Goal: Information Seeking & Learning: Learn about a topic

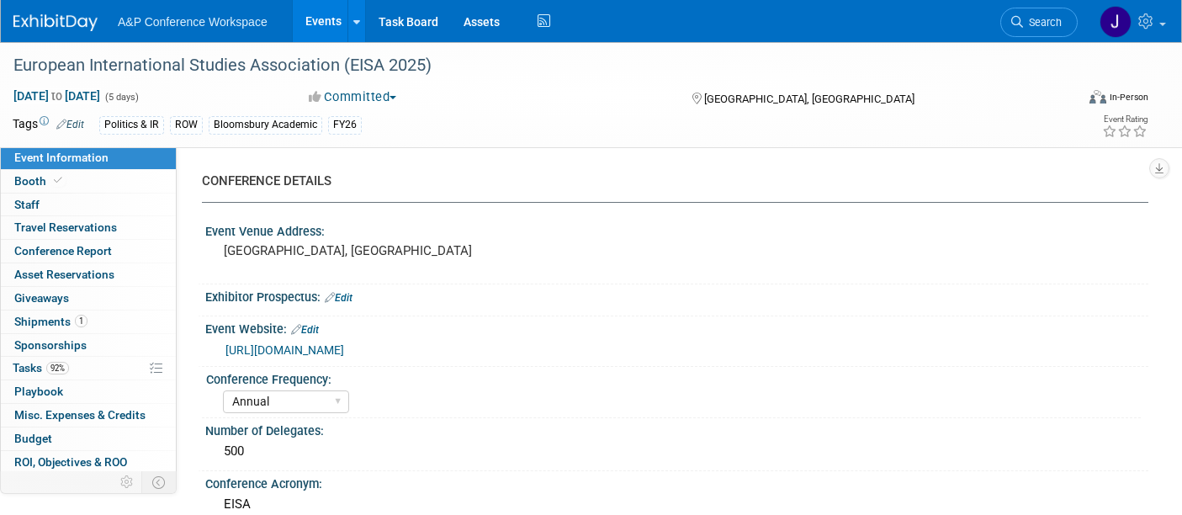
select select "Annual"
select select "Level 2"
select select "In-Person Booth"
select select "Politics & International Relations"
select select "Bloomsbury Academic"
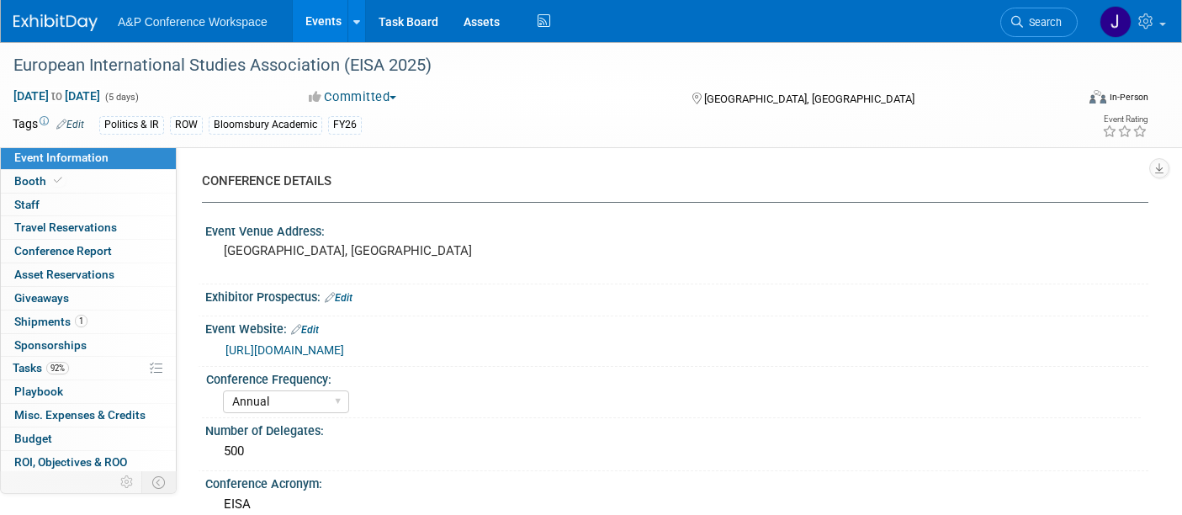
select select "[PERSON_NAME]"
select select "Brand/Subject Presence​"
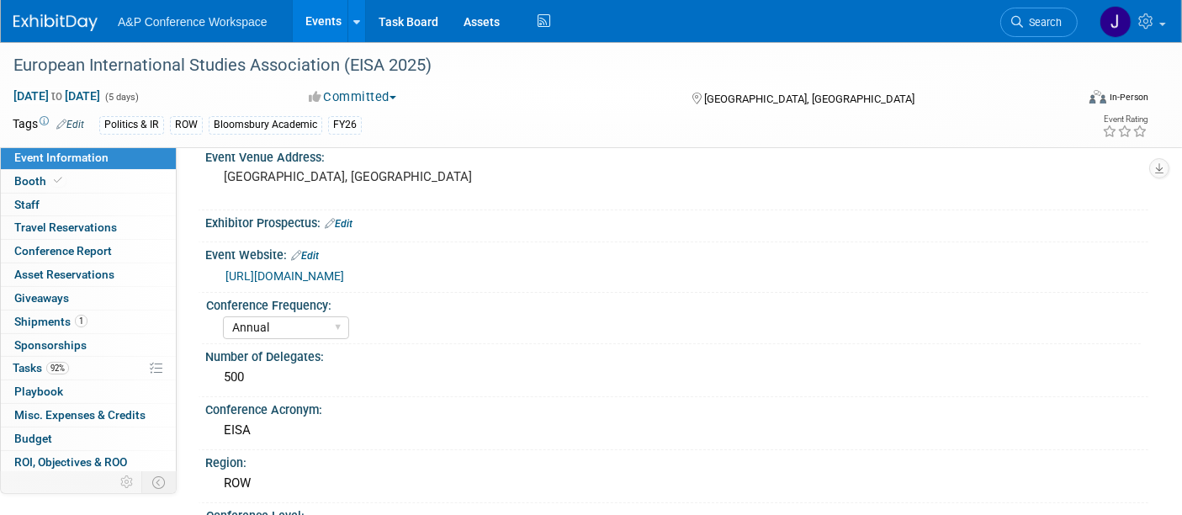
scroll to position [44, 0]
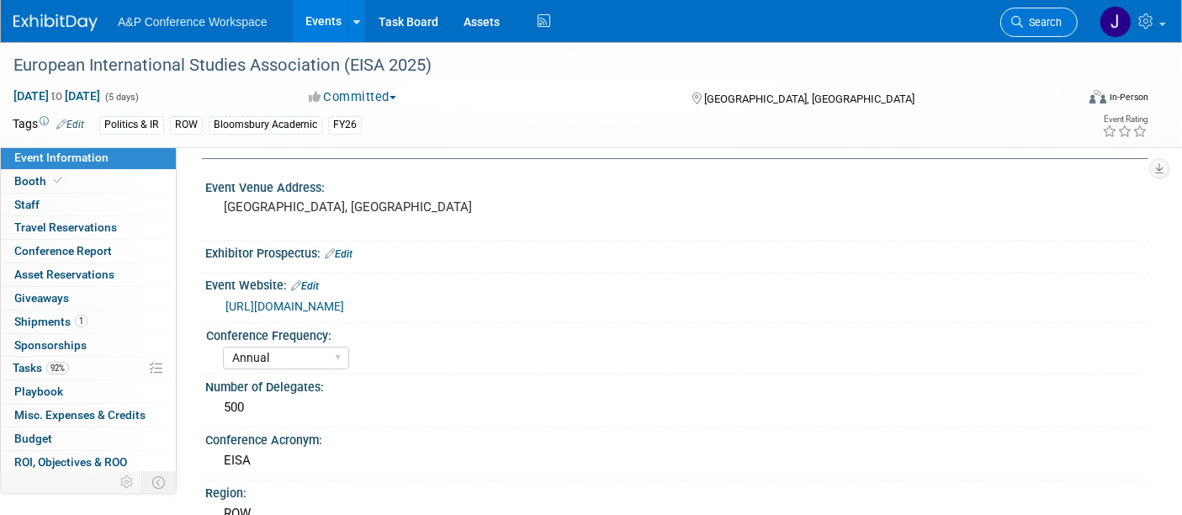
click at [1035, 22] on span "Search" at bounding box center [1042, 22] width 39 height 13
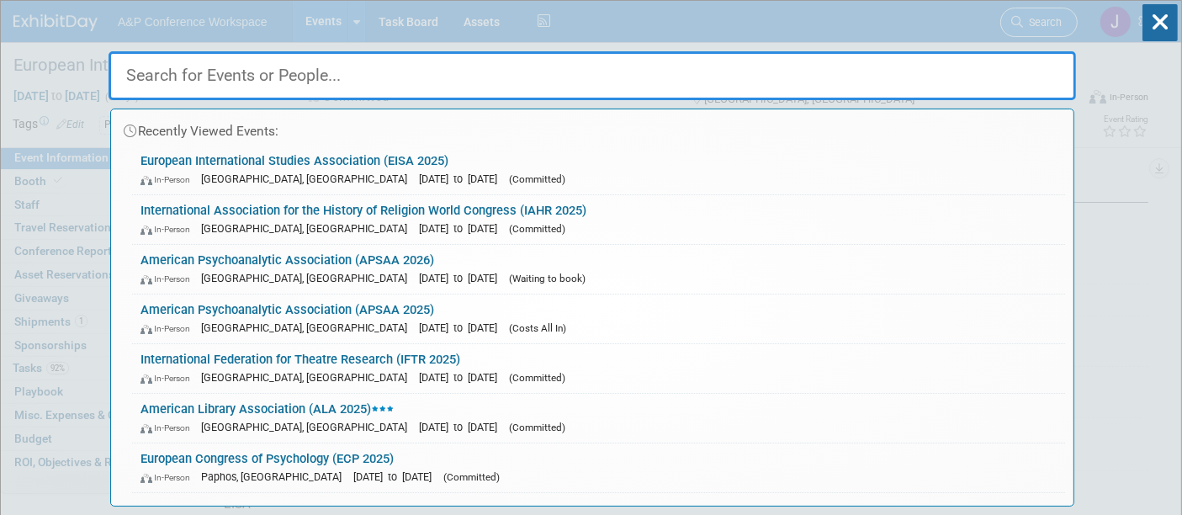
click at [1035, 22] on div "Recently Viewed Events: European International Studies Association (EISA 2025) …" at bounding box center [593, 254] width 968 height 506
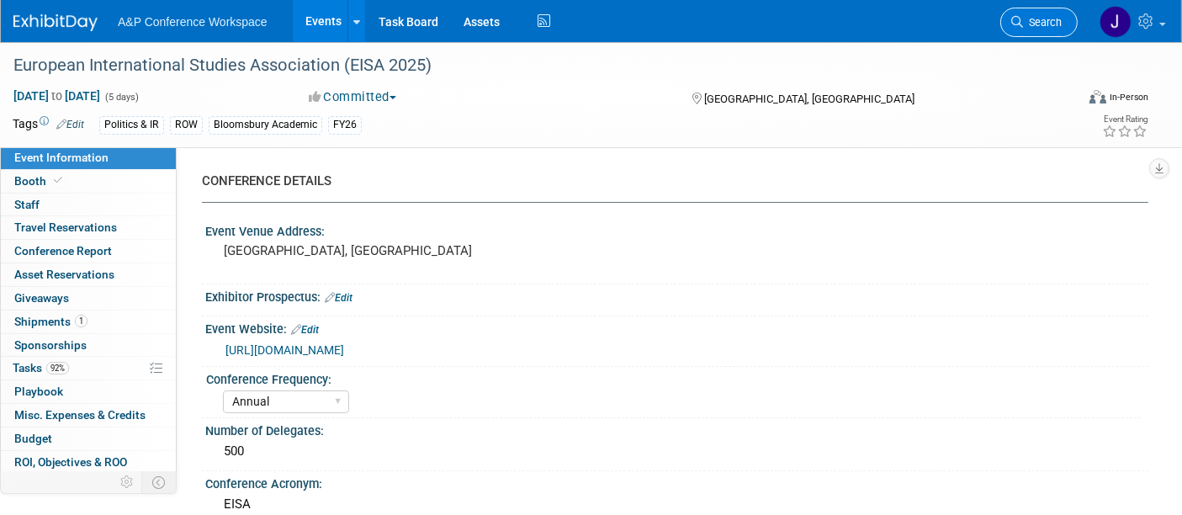
click at [1035, 22] on span "Search" at bounding box center [1042, 22] width 39 height 13
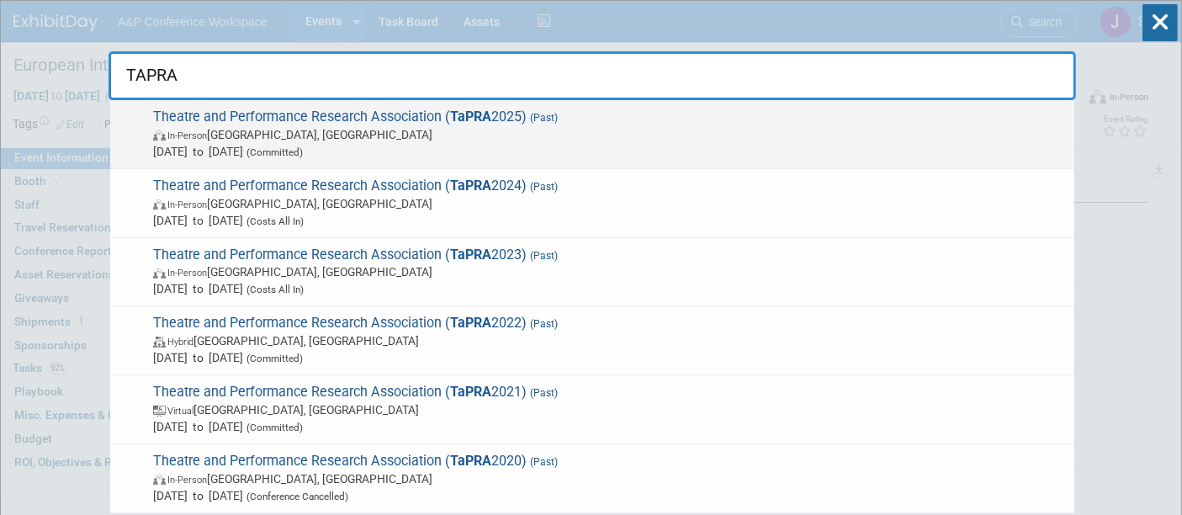
type input "TAPRA"
click at [499, 141] on span "In-Person Warwick, United Kingdom" at bounding box center [609, 134] width 913 height 17
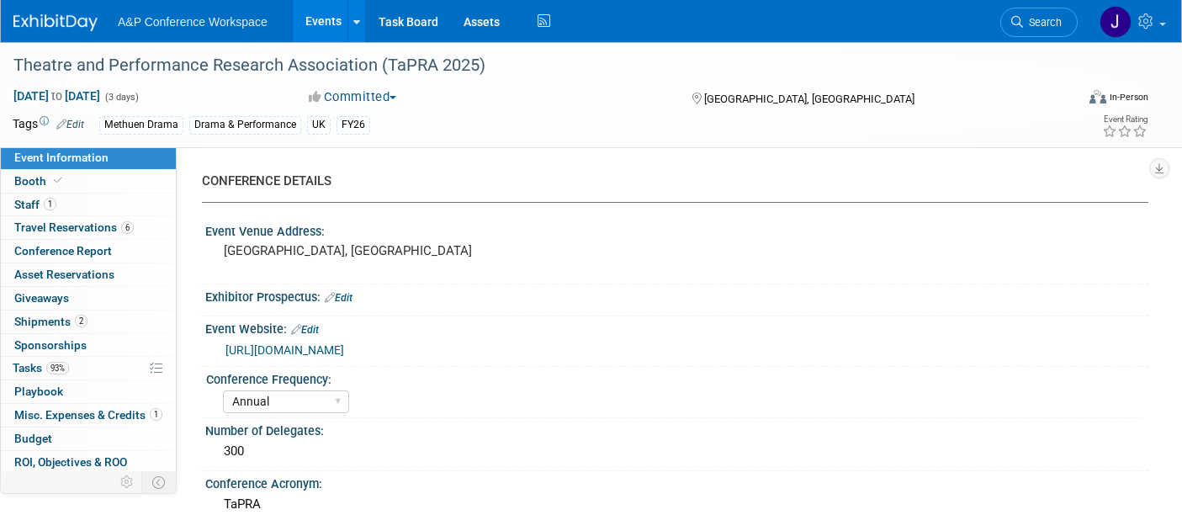
select select "Annual"
select select "Level 2"
select select "In-Person Booth"
select select "Drama & Performance Studies"
select select "Methuen Drama"
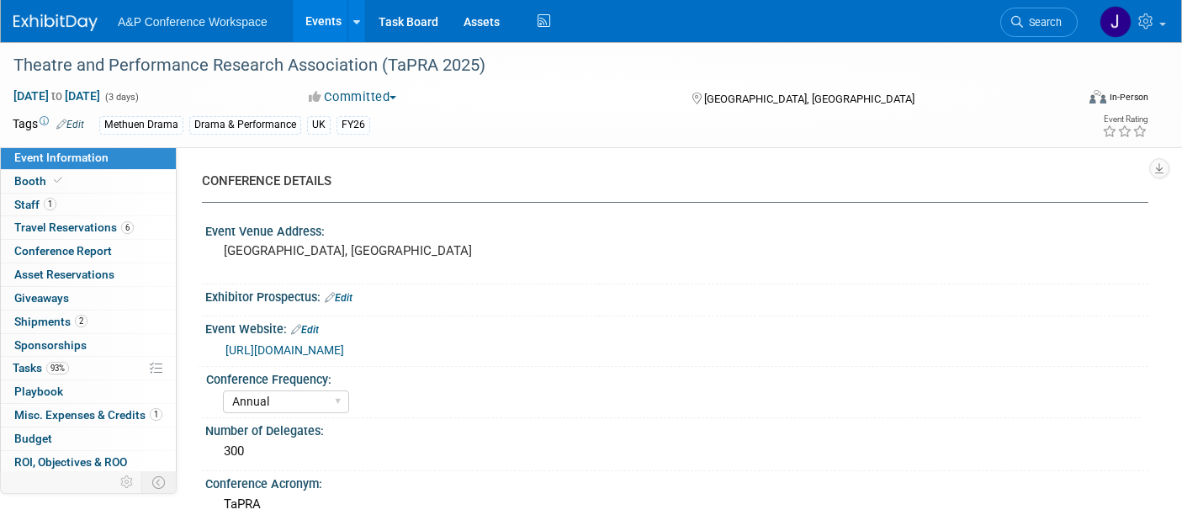
select select "[PERSON_NAME]"
select select "Networking/Commissioning"
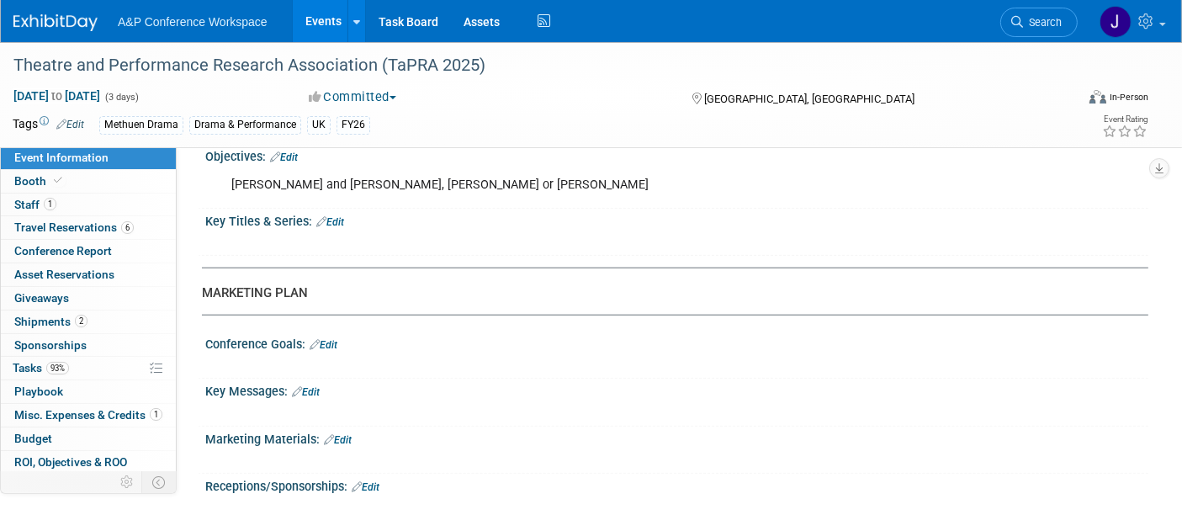
scroll to position [1591, 0]
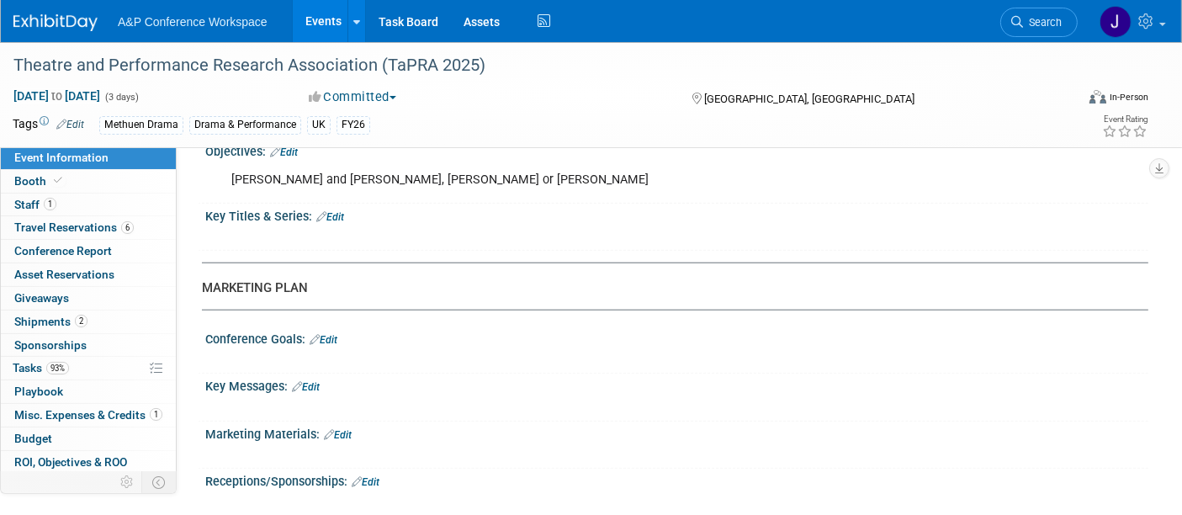
click at [1036, 13] on link "Search" at bounding box center [1038, 22] width 77 height 29
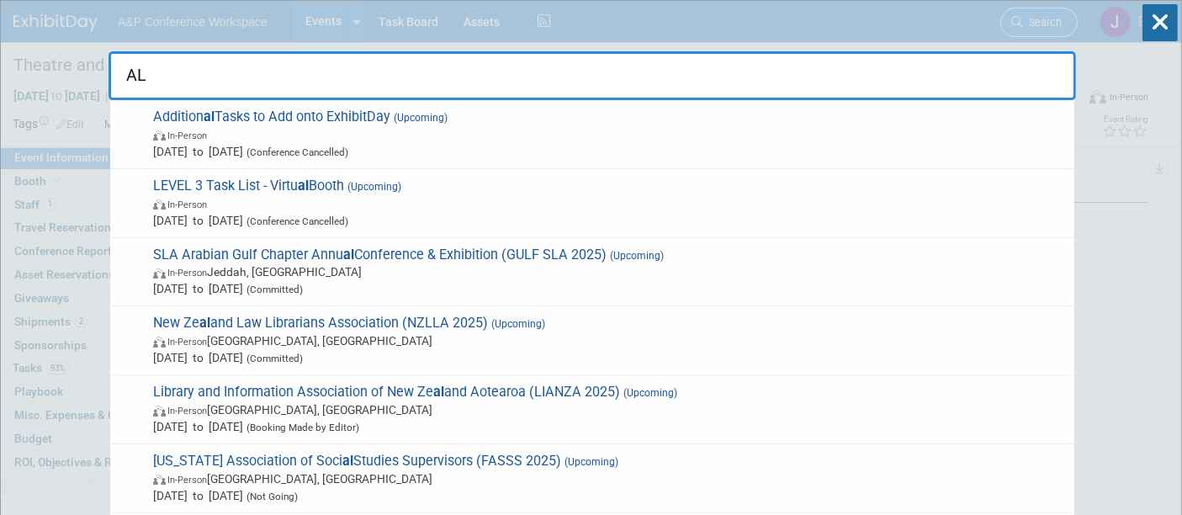
type input "A"
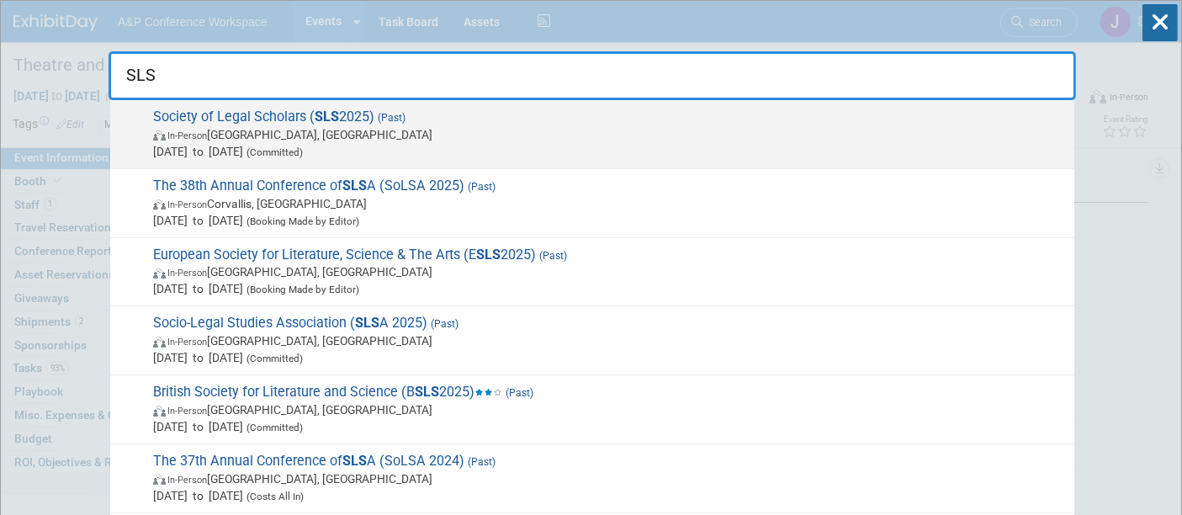
type input "SLS"
click at [555, 122] on span "Society of Legal Scholars ( SLS 2025) (Past) In-Person Leeds, United Kingdom Se…" at bounding box center [607, 134] width 918 height 51
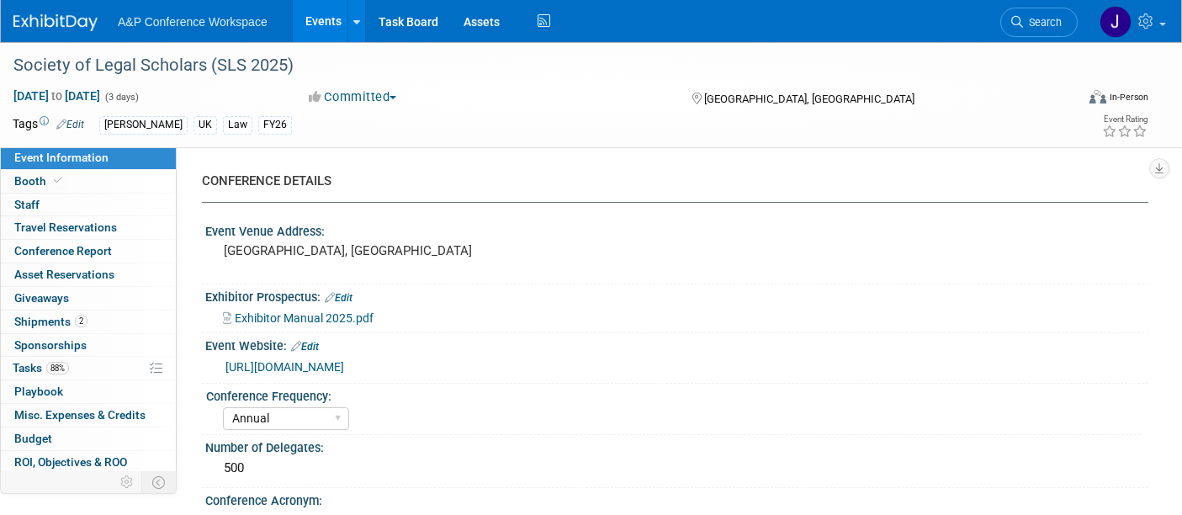
select select "Annual"
select select "Level 2"
select select "In-Person Booth"
select select "Law"
select select "[PERSON_NAME] Publishing"
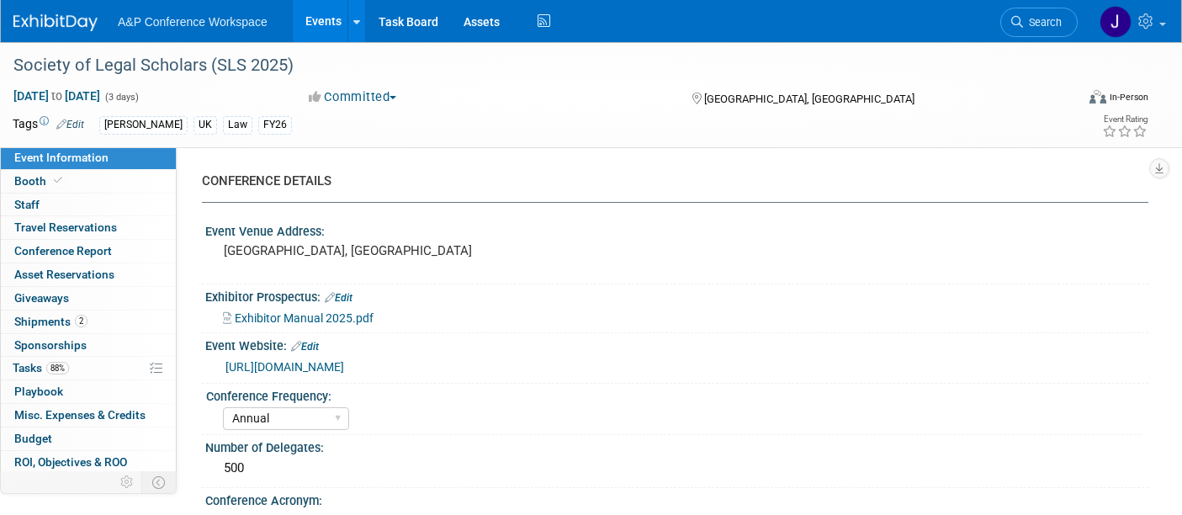
select select "[PERSON_NAME]"
select select "Ros Jubber"
select select "Networking/Commissioning"
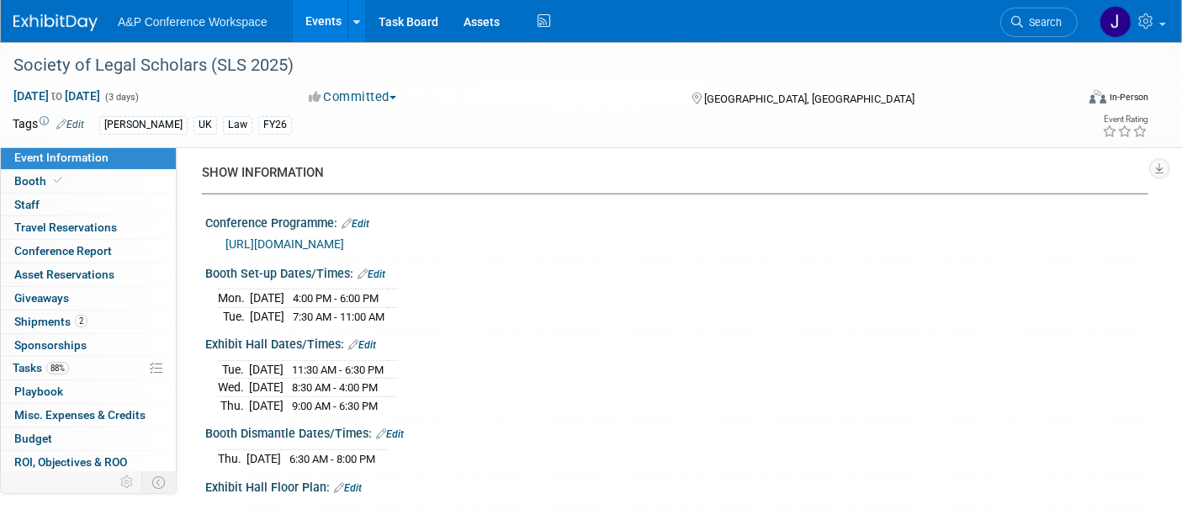
scroll to position [1234, 0]
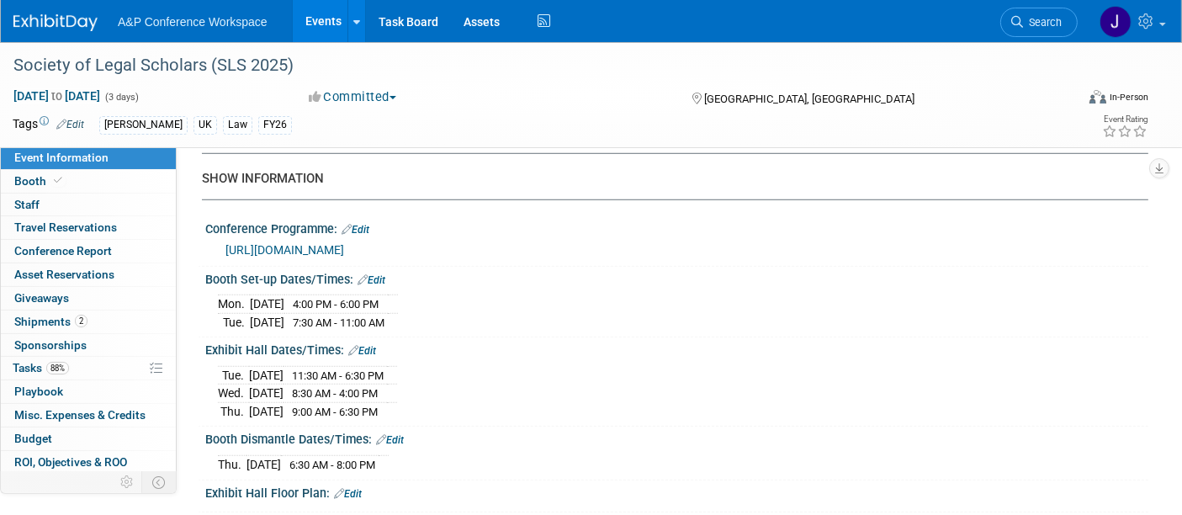
click at [75, 254] on span "Conference Report" at bounding box center [63, 250] width 98 height 13
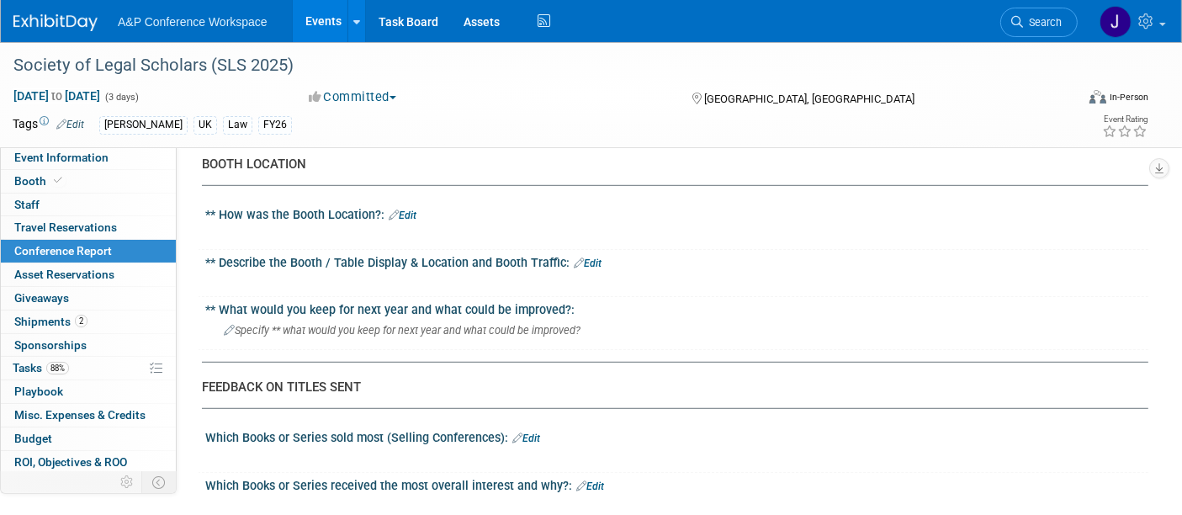
scroll to position [0, 0]
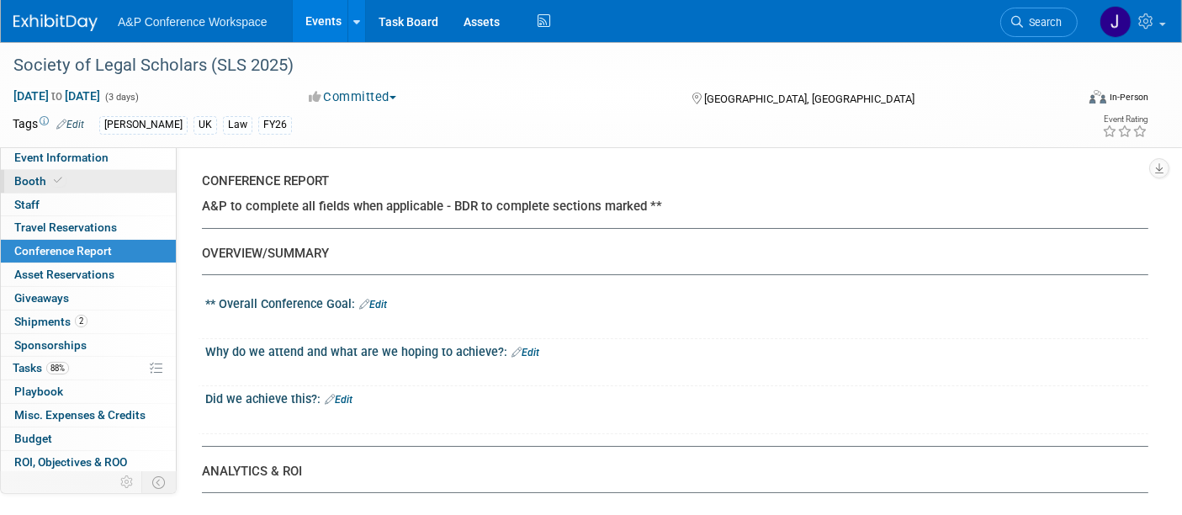
click at [38, 171] on link "Booth" at bounding box center [88, 181] width 175 height 23
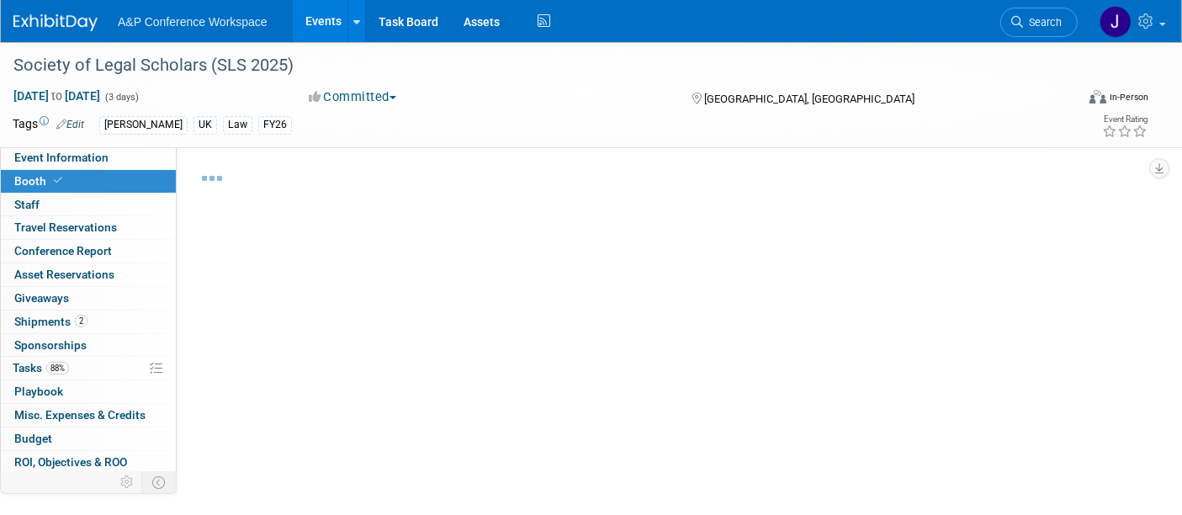
select select "[PERSON_NAME]"
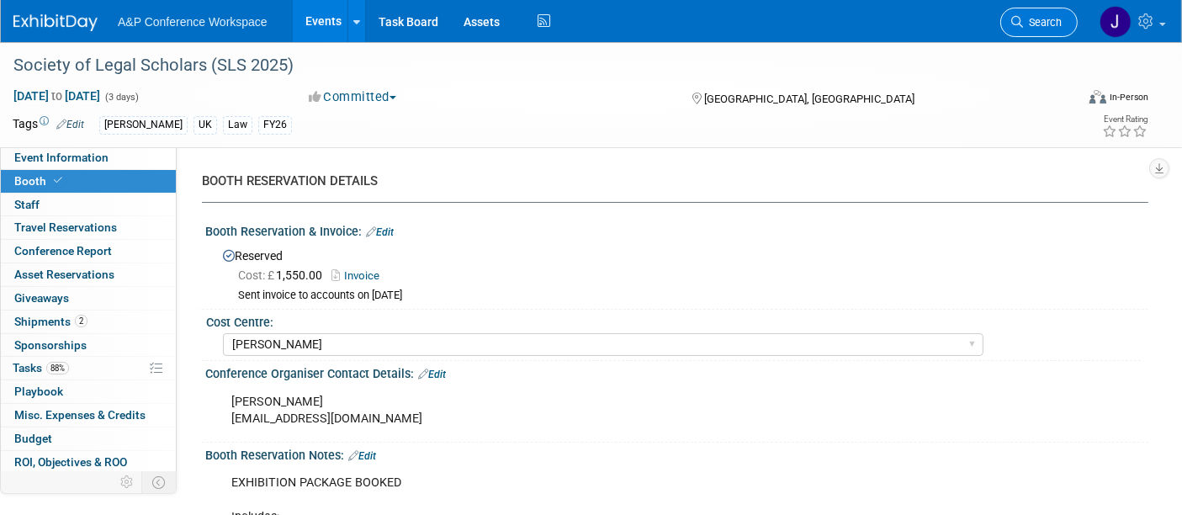
click at [1039, 12] on link "Search" at bounding box center [1038, 22] width 77 height 29
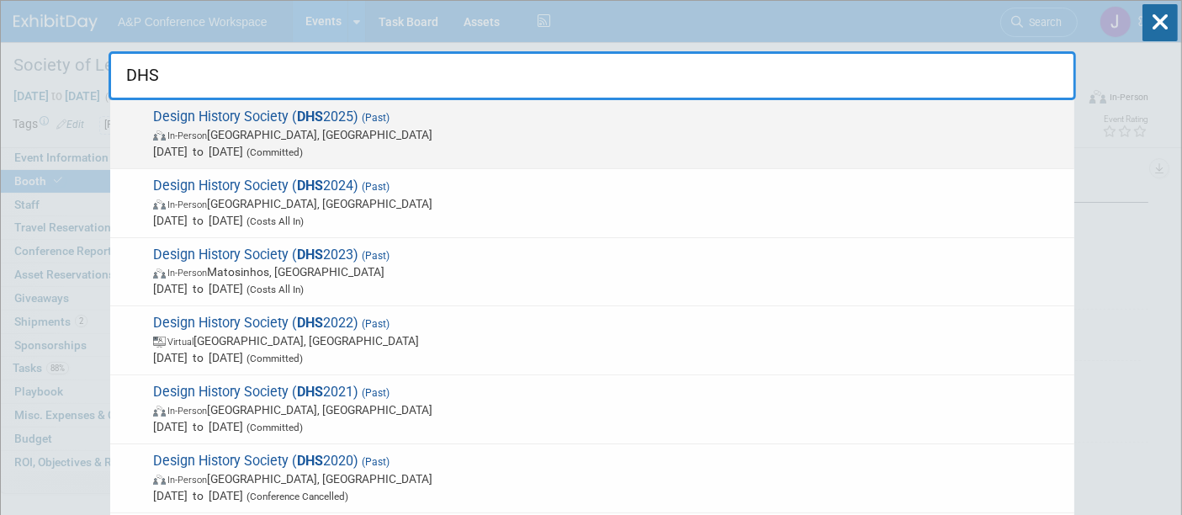
type input "DHS"
click at [458, 132] on span "In-Person Ankara, Türkiye" at bounding box center [609, 134] width 913 height 17
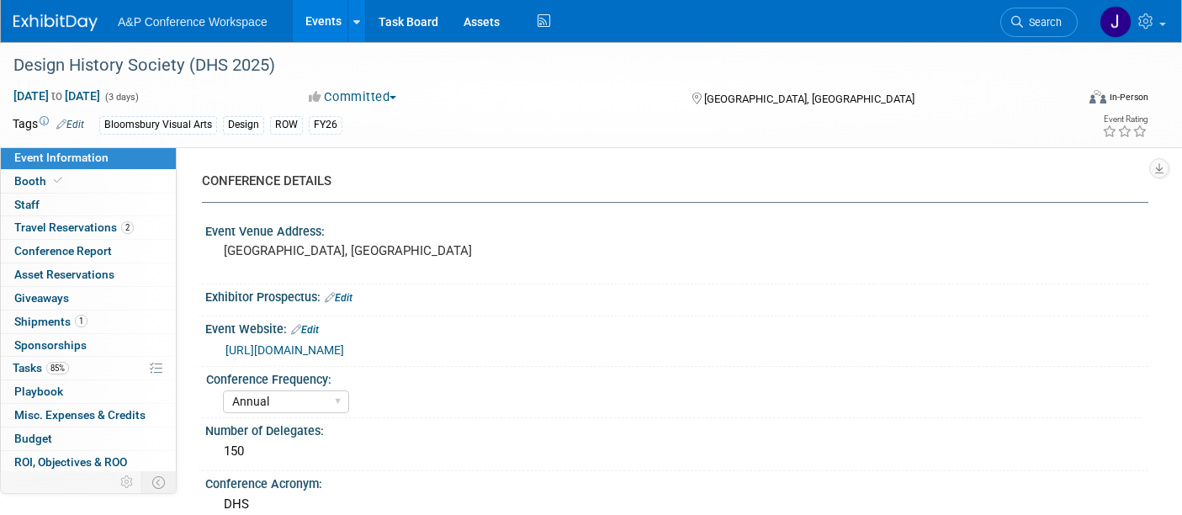
select select "Annual"
select select "Level 2"
select select "In-Person Booth"
select select "Design"
select select "Bloomsbury Visual Arts"
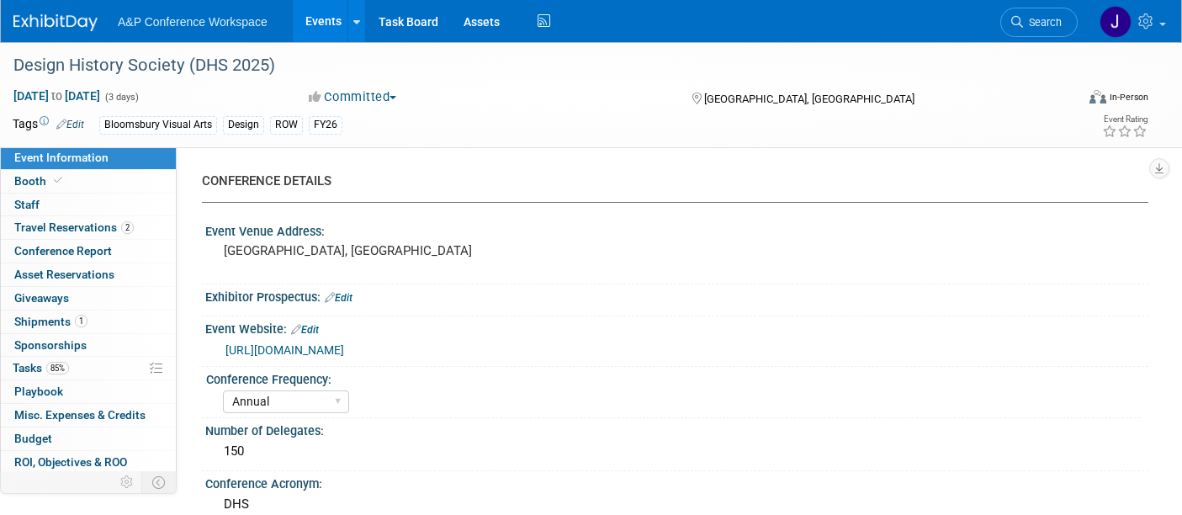
select select "[PERSON_NAME]"
select select "Networking/Commissioning"
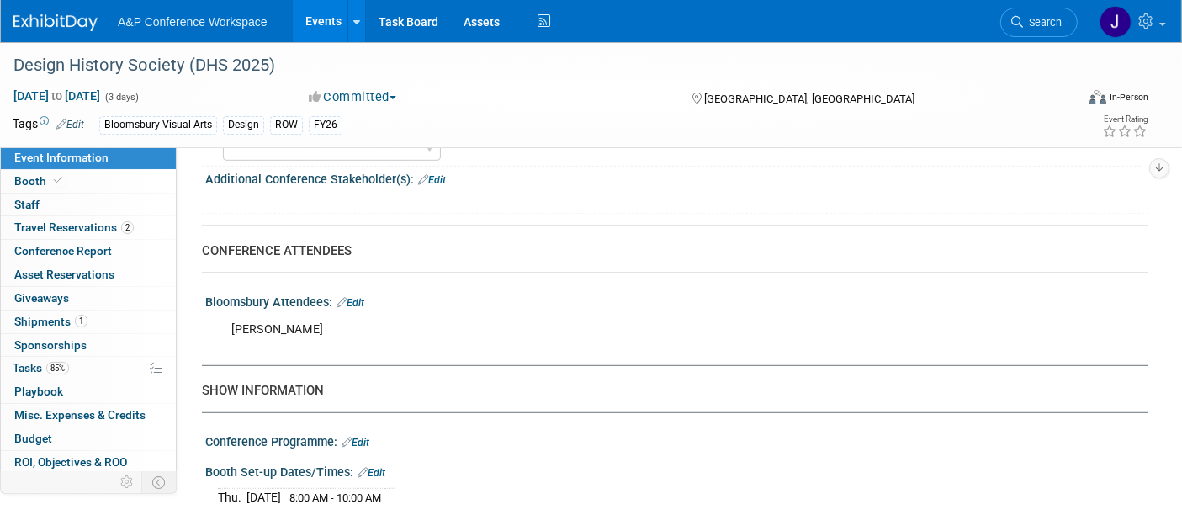
scroll to position [965, 0]
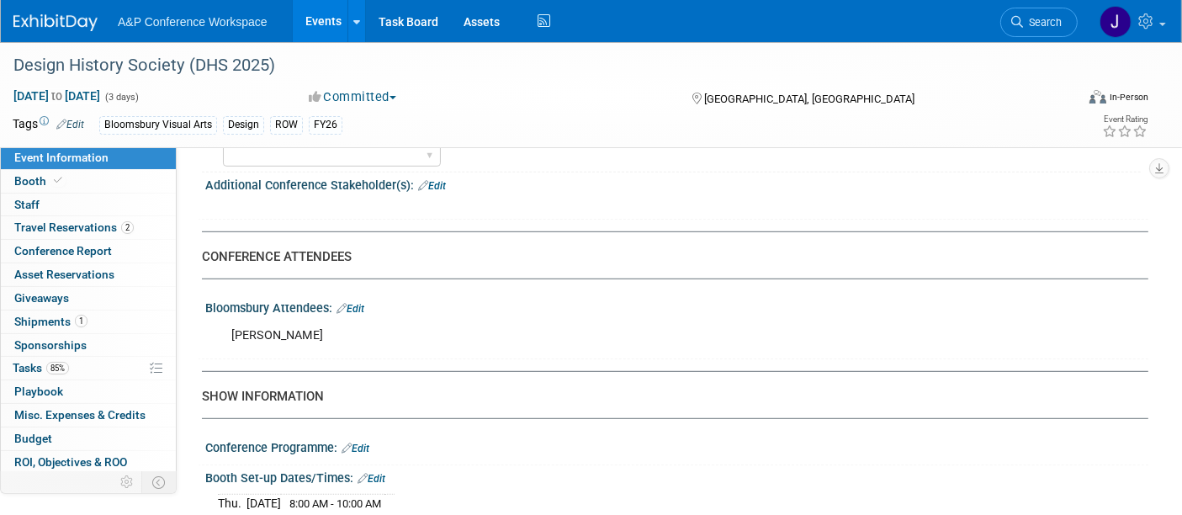
drag, startPoint x: 1190, startPoint y: 58, endPoint x: 1192, endPoint y: 257, distance: 198.6
click at [1019, 16] on icon at bounding box center [1017, 22] width 12 height 12
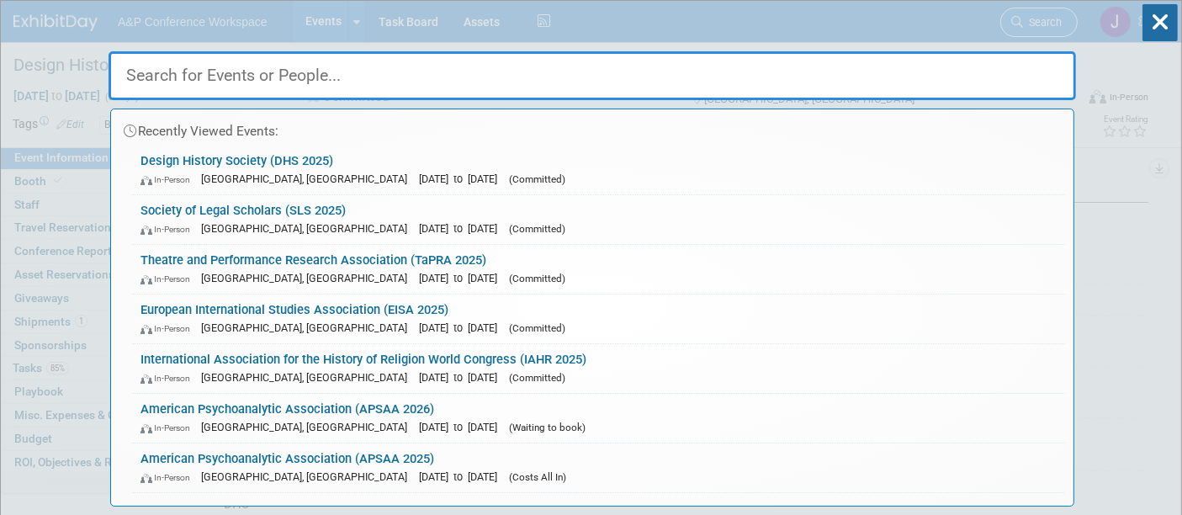
paste input "ENIUGH"
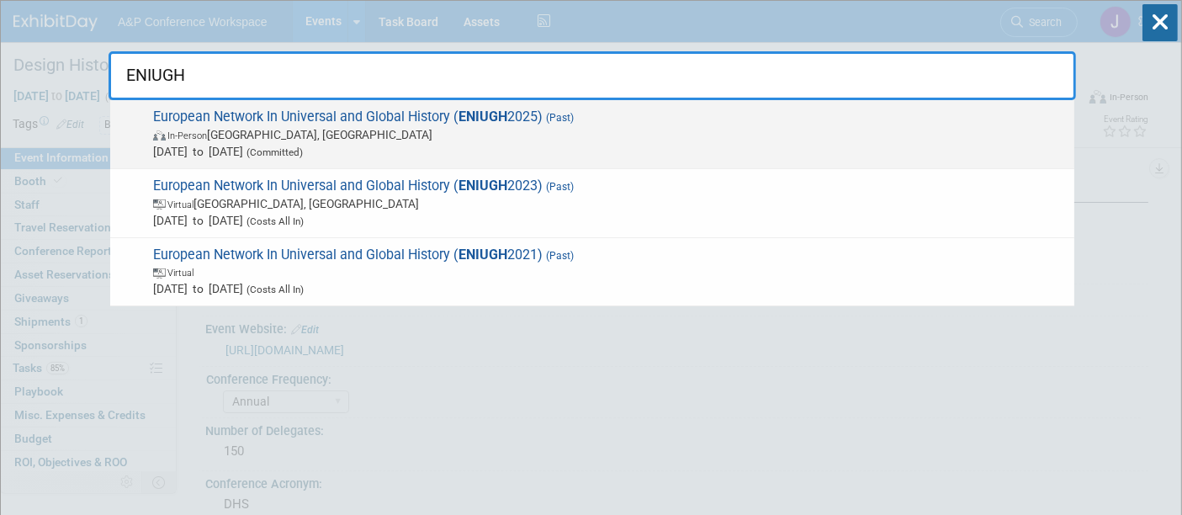
type input "ENIUGH"
click at [608, 131] on span "In-Person Kronobergs län, Sweden" at bounding box center [609, 134] width 913 height 17
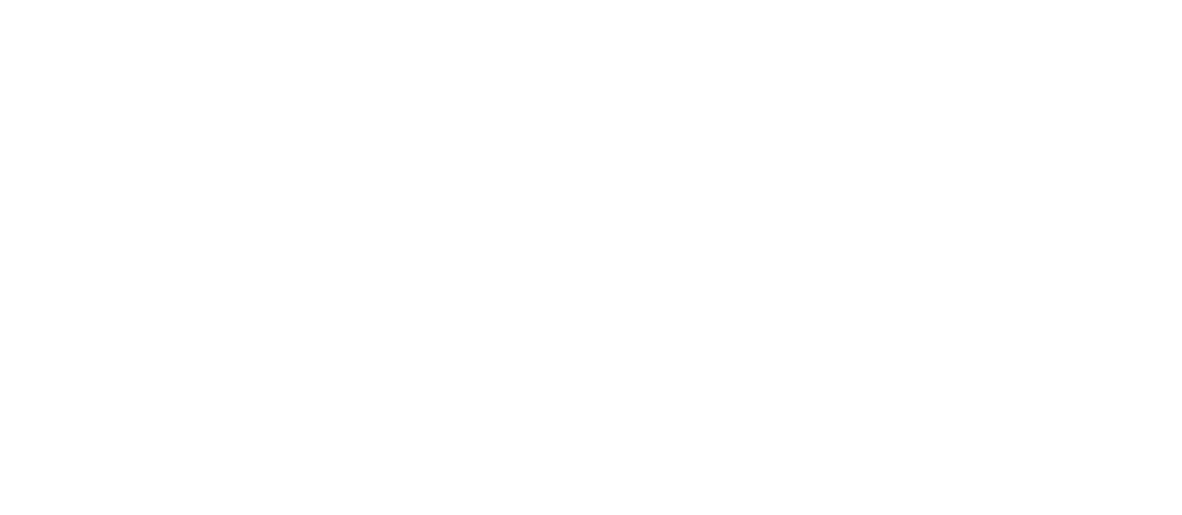
select select "Annual"
select select "Level 3"
select select "Unmanned Display"
select select "History"
select select "Bloomsbury Academic"
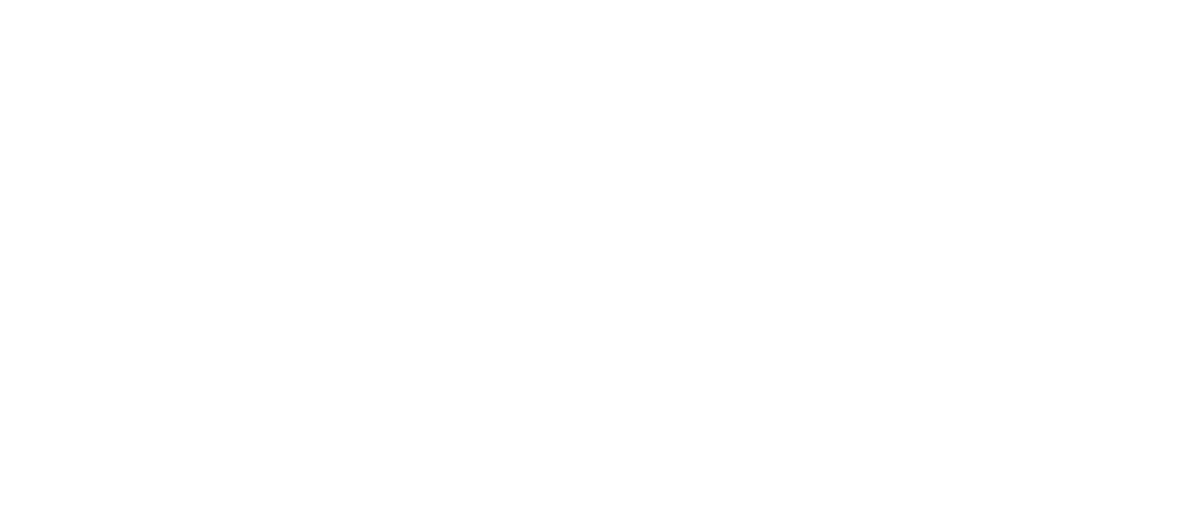
select select "[PERSON_NAME]"
select select "Brand/Subject Presence​"
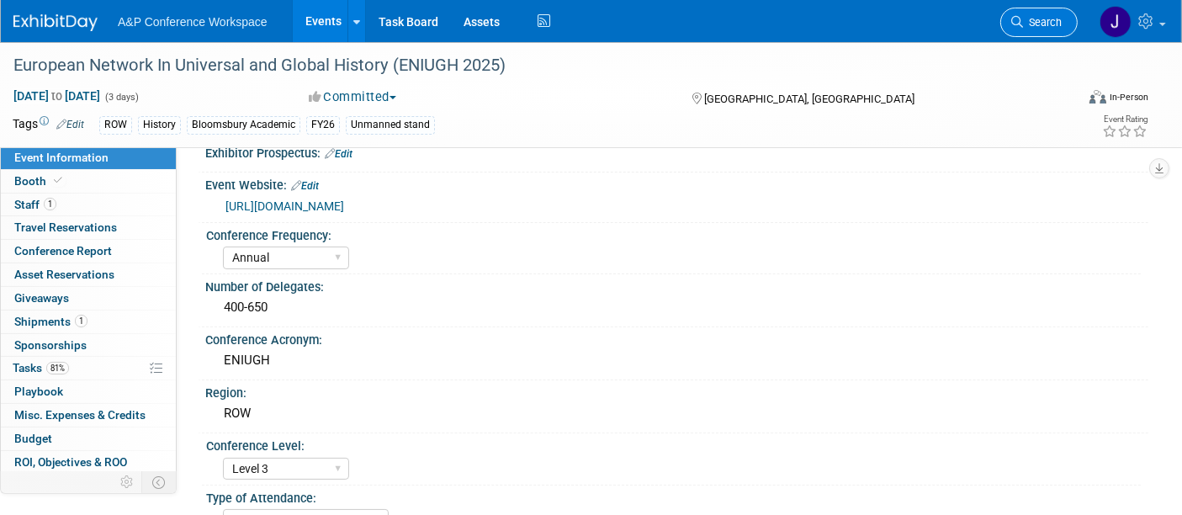
click at [1039, 23] on span "Search" at bounding box center [1042, 22] width 39 height 13
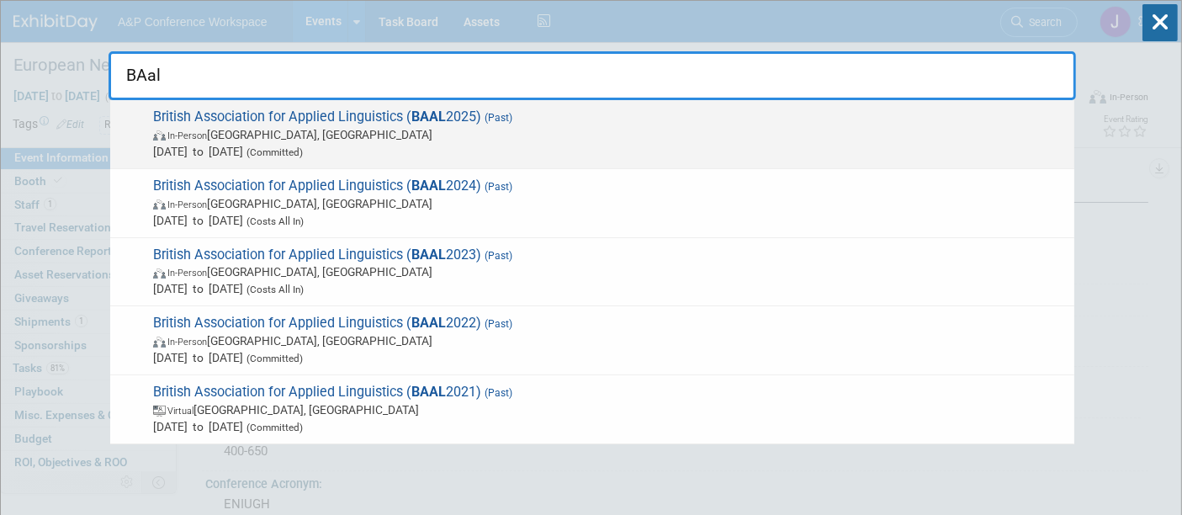
type input "BAal"
click at [522, 145] on span "Sep 4, 2025 to Sep 6, 2025 (Committed)" at bounding box center [609, 151] width 913 height 17
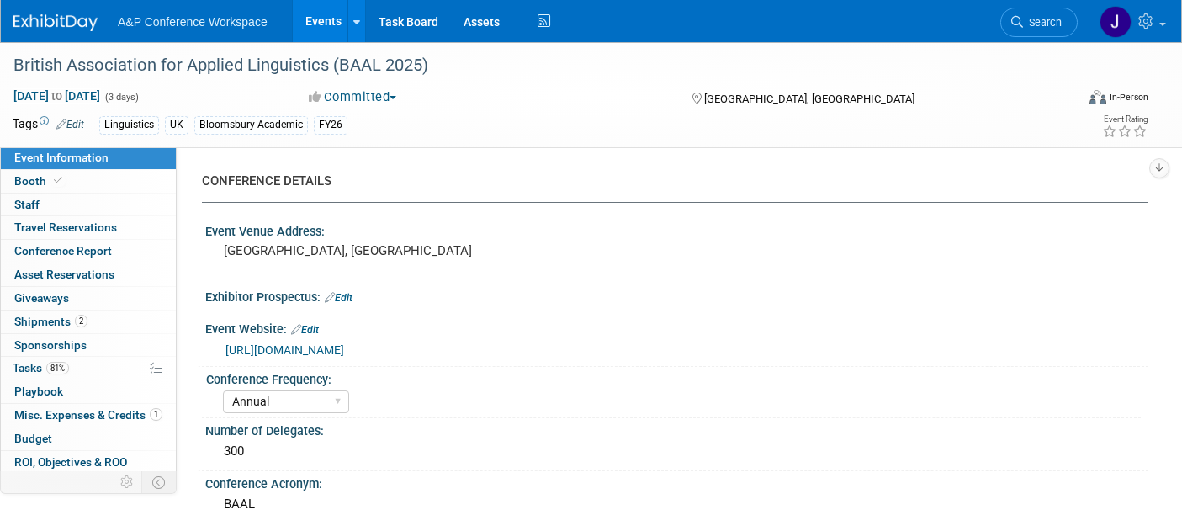
select select "Annual"
select select "Level 2"
select select "In-Person Booth"
select select "Linguistics"
select select "Bloomsbury Academic"
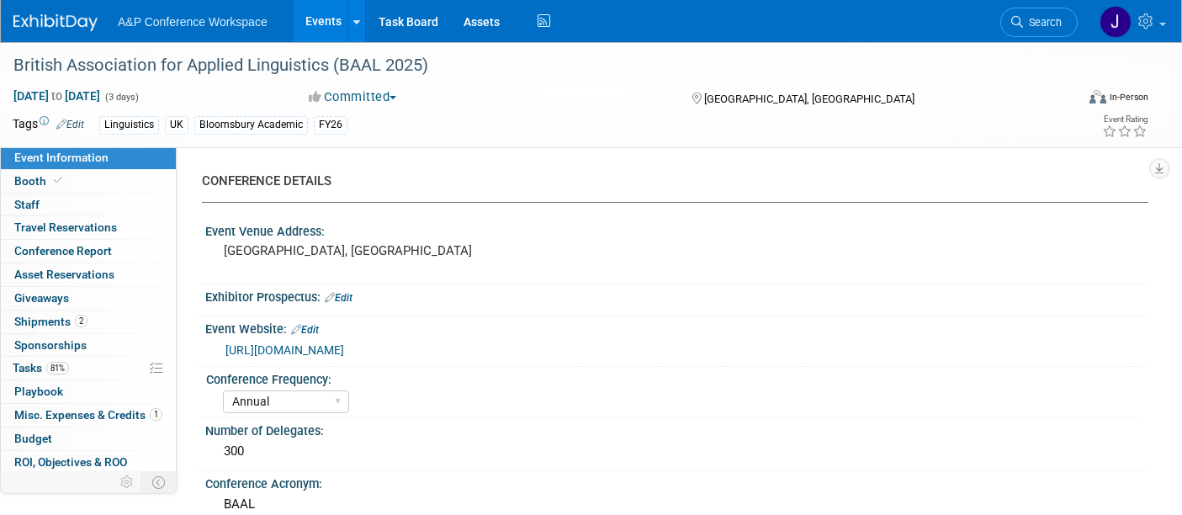
select select "[PERSON_NAME]"
select select "Networking/Commissioning"
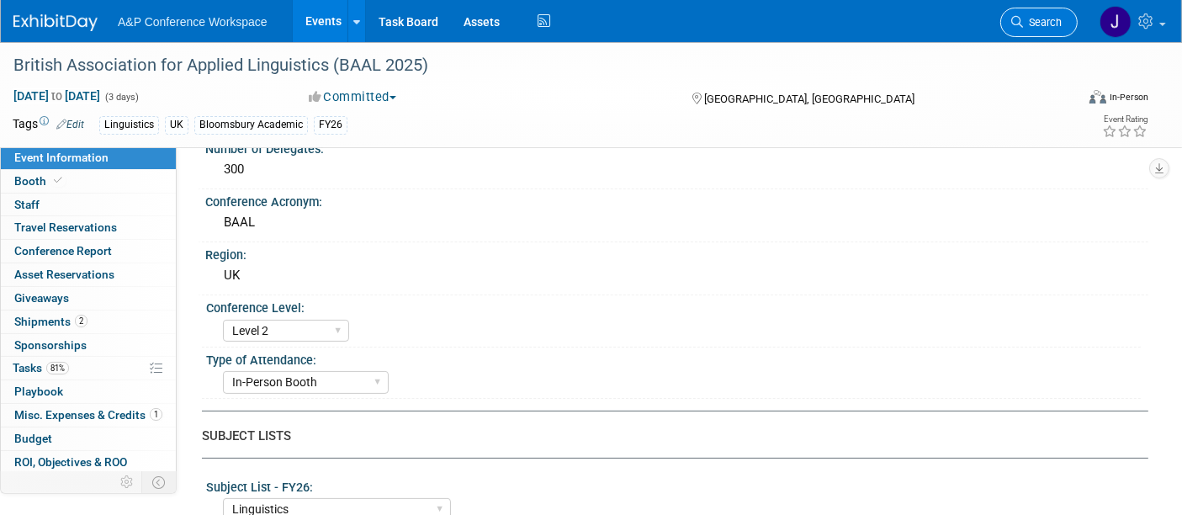
click at [1039, 25] on span "Search" at bounding box center [1042, 22] width 39 height 13
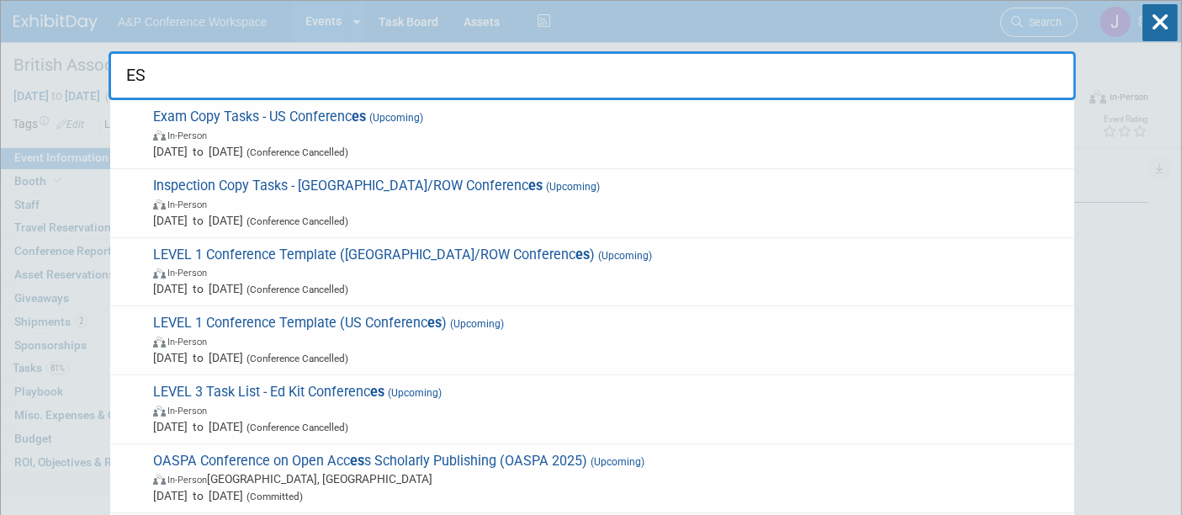
type input "E"
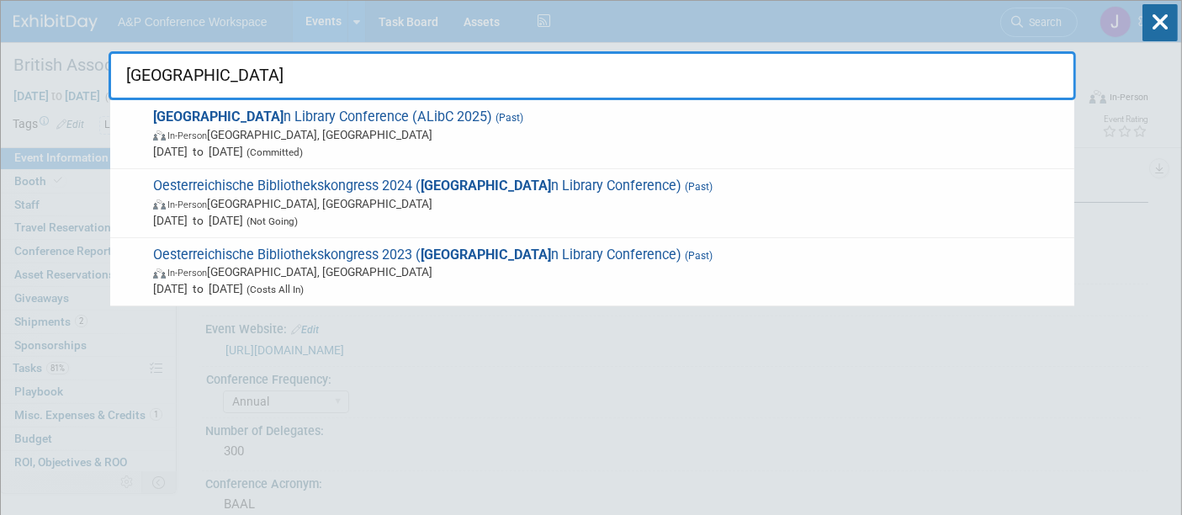
drag, startPoint x: 202, startPoint y: 68, endPoint x: 0, endPoint y: 43, distance: 203.5
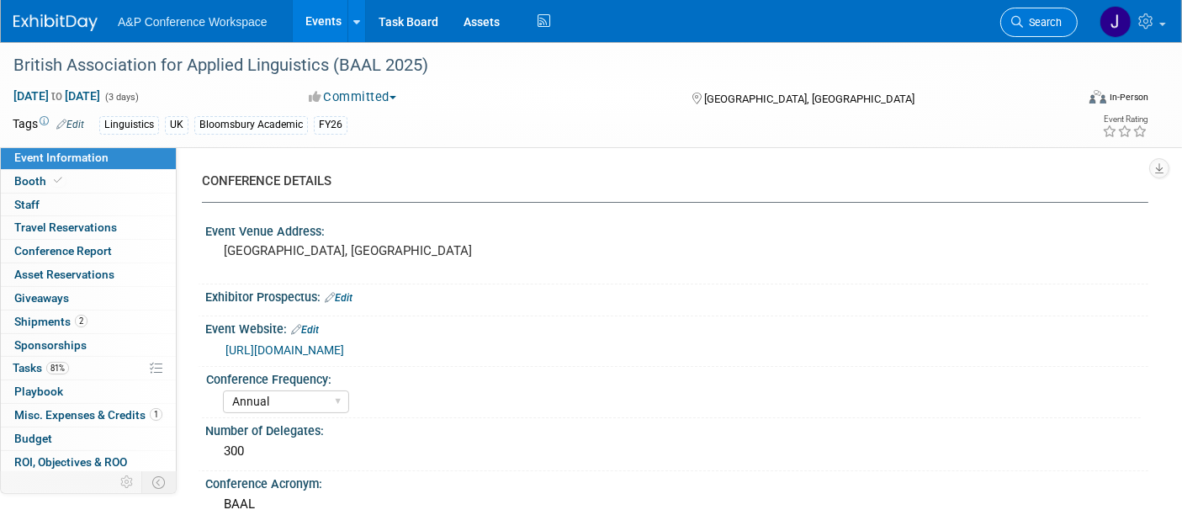
click at [1042, 25] on span "Search" at bounding box center [1042, 22] width 39 height 13
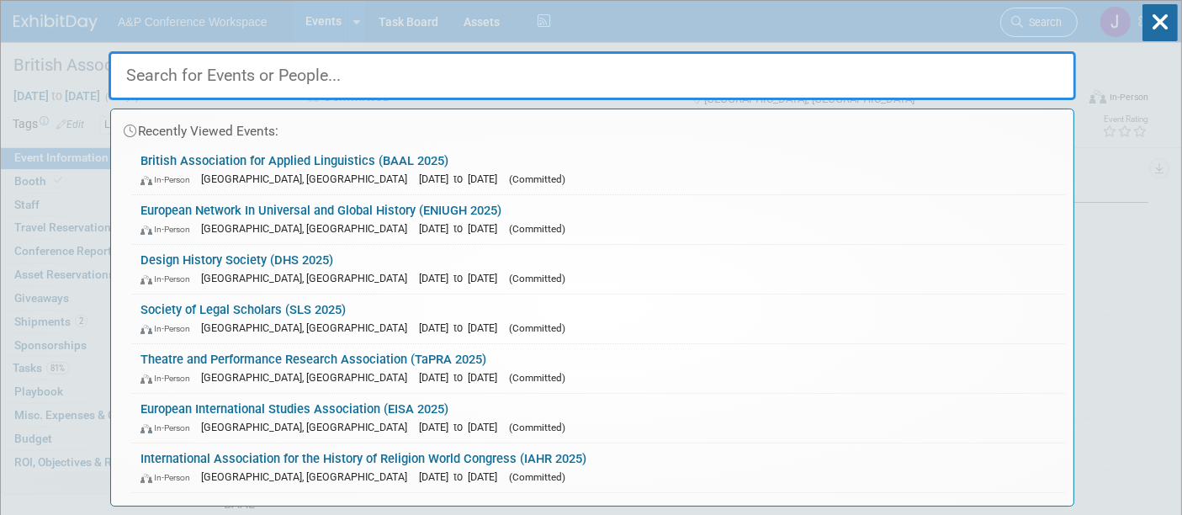
click at [1042, 25] on div "Recently Viewed Events: British Association for Applied Linguistics (BAAL 2025)…" at bounding box center [593, 254] width 968 height 506
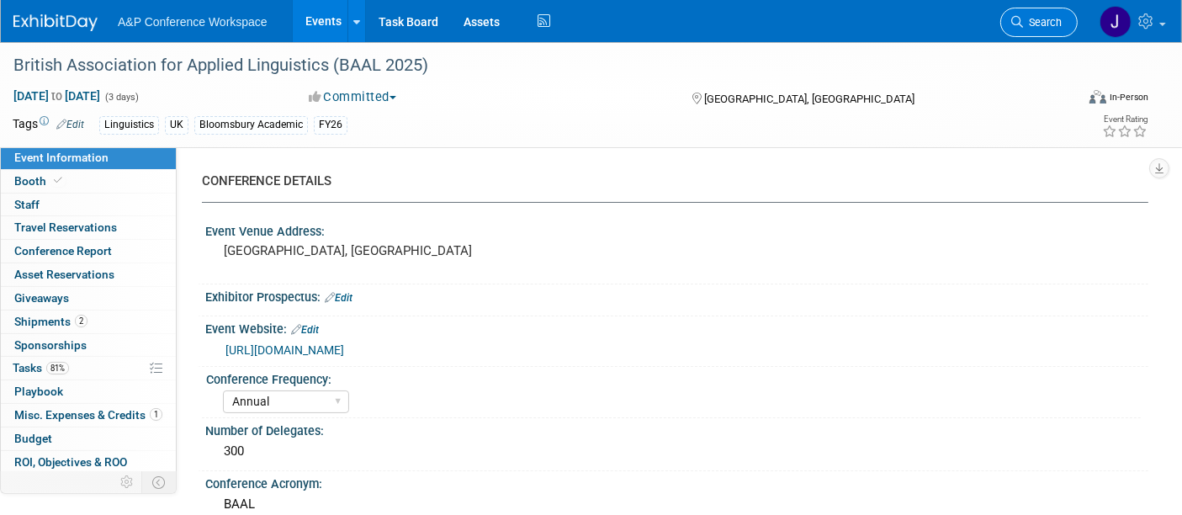
click at [1042, 25] on span "Search" at bounding box center [1042, 22] width 39 height 13
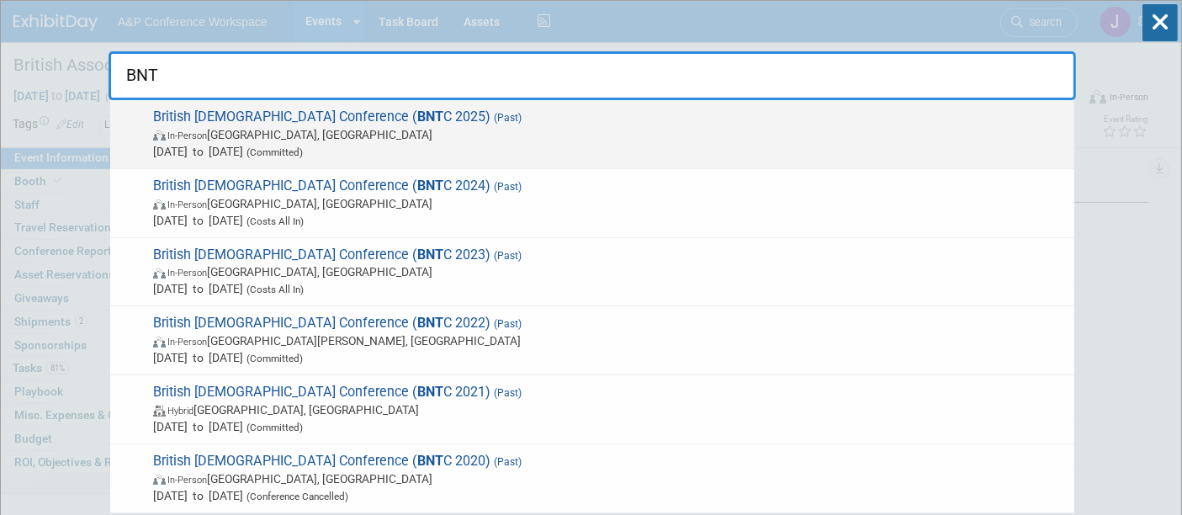
type input "BNT"
click at [502, 127] on span "In-Person Manchester, United Kingdom" at bounding box center [609, 134] width 913 height 17
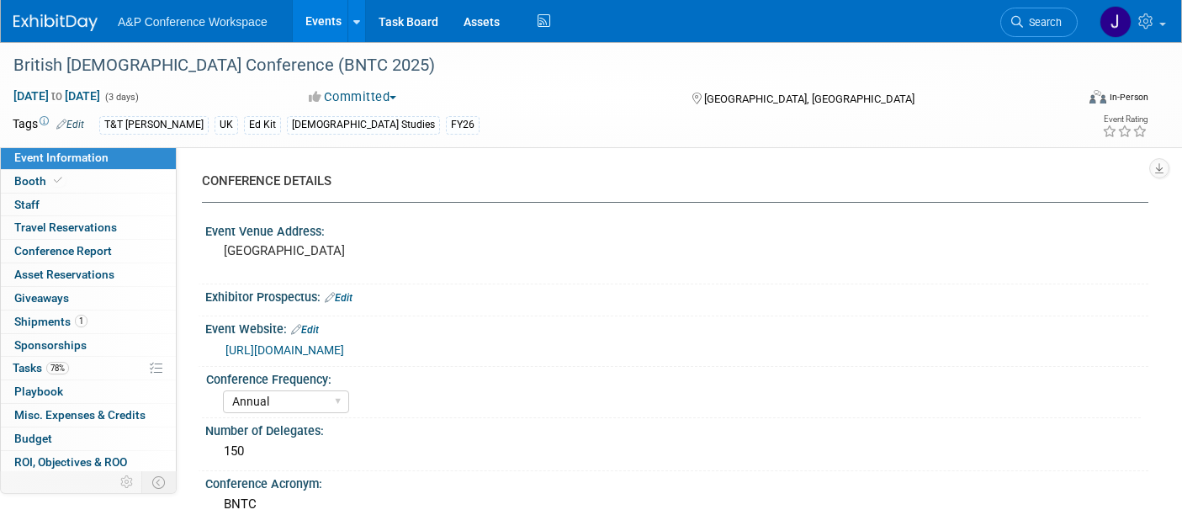
select select "Annual"
select select "Level 3"
select select "Ed Kit"
select select "[DEMOGRAPHIC_DATA] Studies"
select select "T&T [PERSON_NAME]"
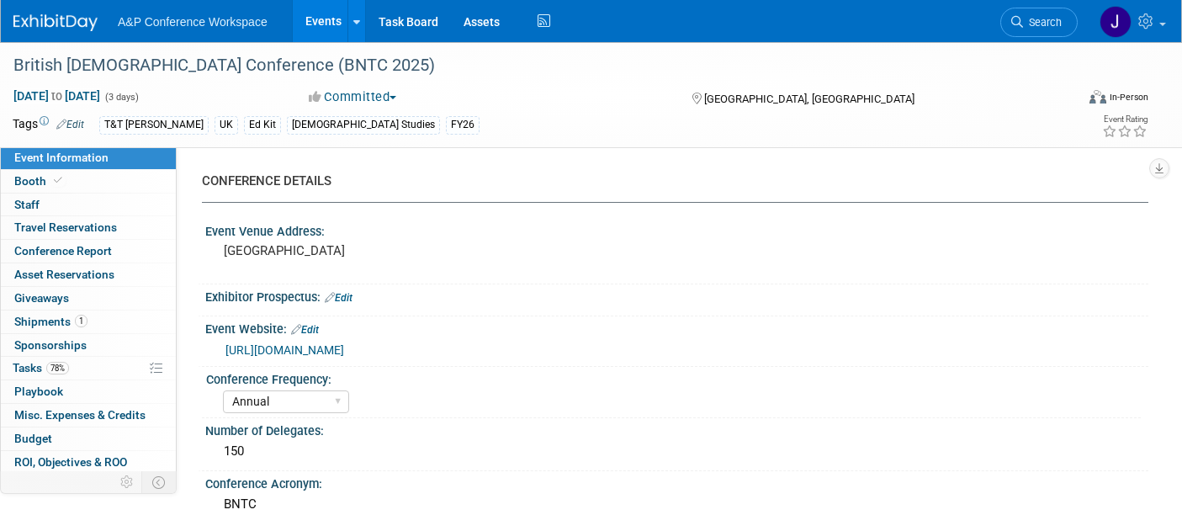
select select "[PERSON_NAME]"
select select "Networking/Commissioning"
click at [1025, 10] on link "Search" at bounding box center [1038, 22] width 77 height 29
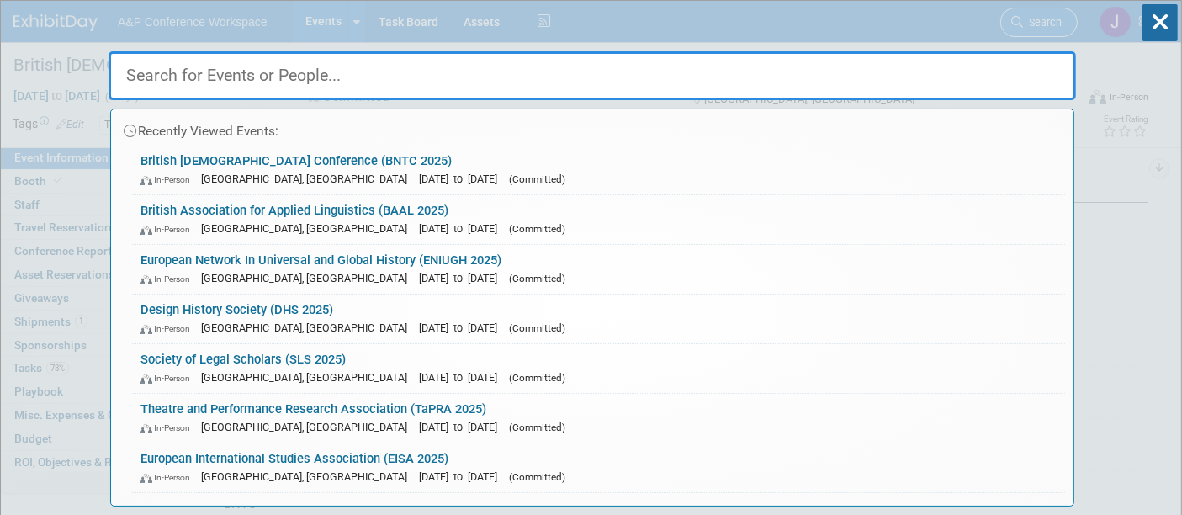
paste input "MERCIAN"
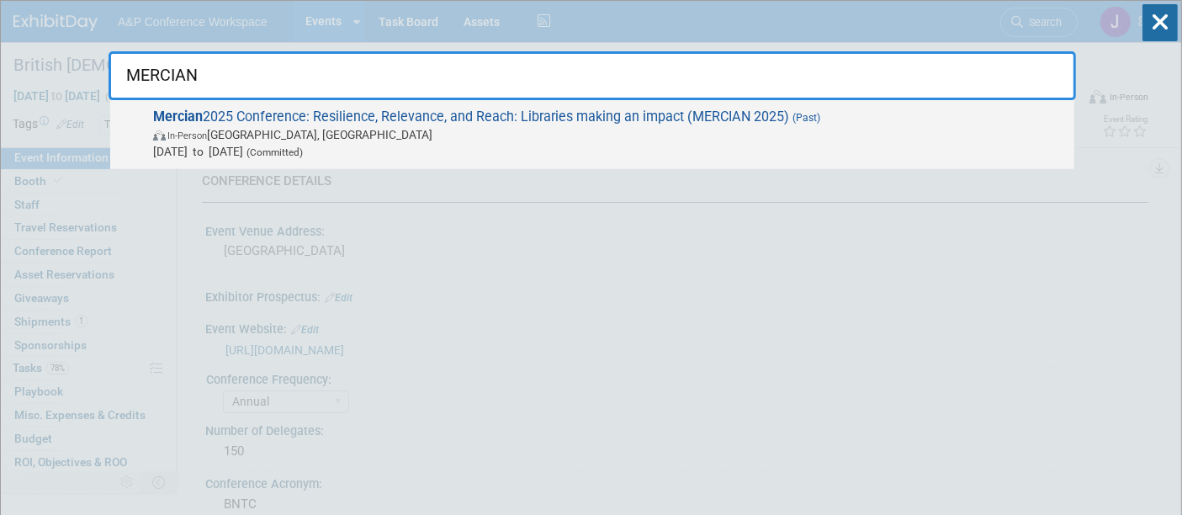
type input "MERCIAN"
click at [525, 119] on span "Mercian 2025 Conference: Resilience, Relevance, and Reach: Libraries making an …" at bounding box center [607, 134] width 918 height 51
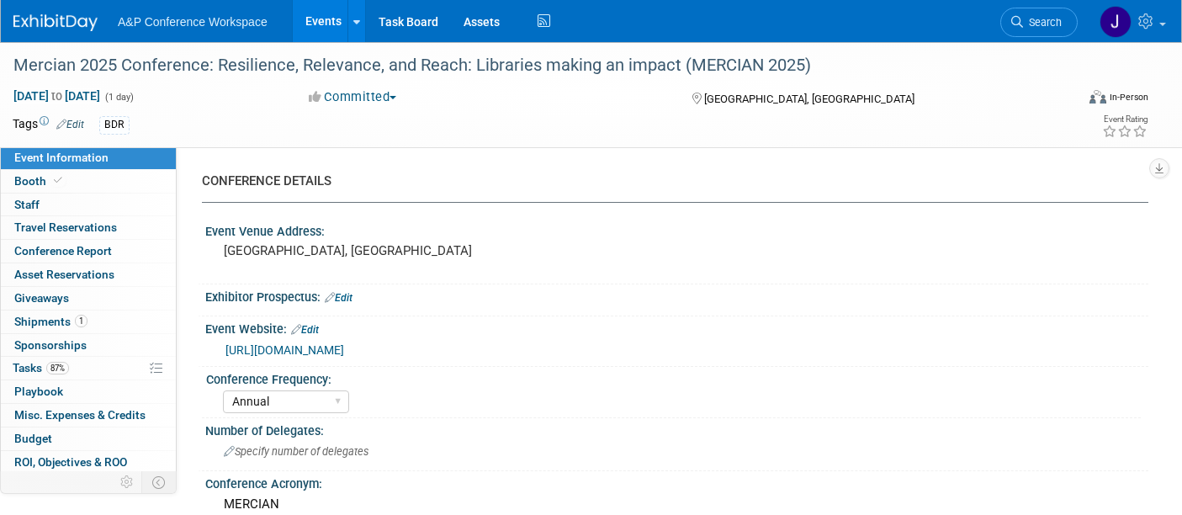
select select "Annual"
select select "Level 2"
select select "In-Person Booth"
select select "Libraries"
select select "Bloomsbury Digital Resources"
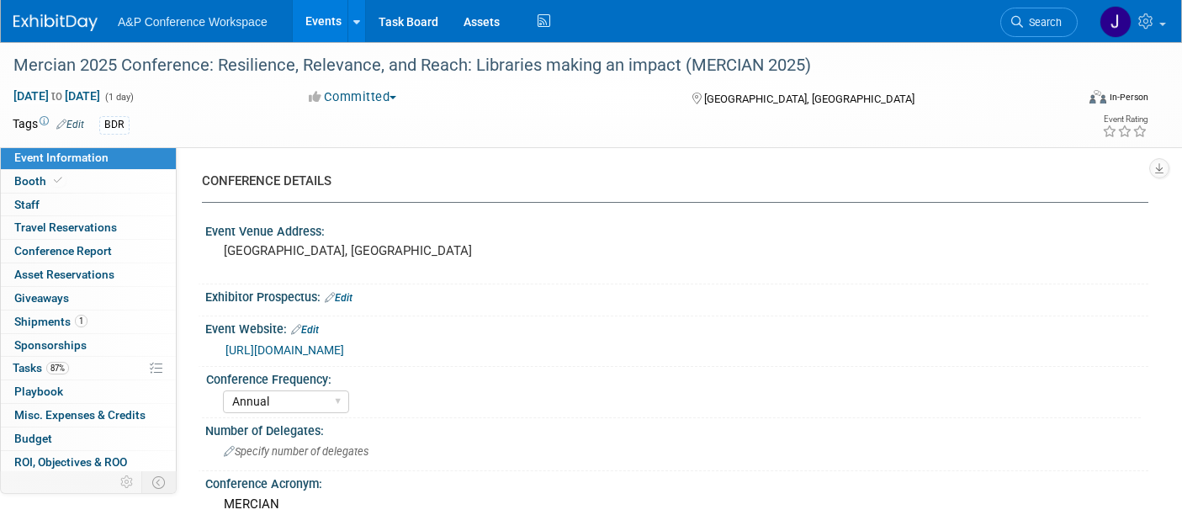
select select "[PERSON_NAME]"
select select "BDR Product Awareness and Trial Generation​"
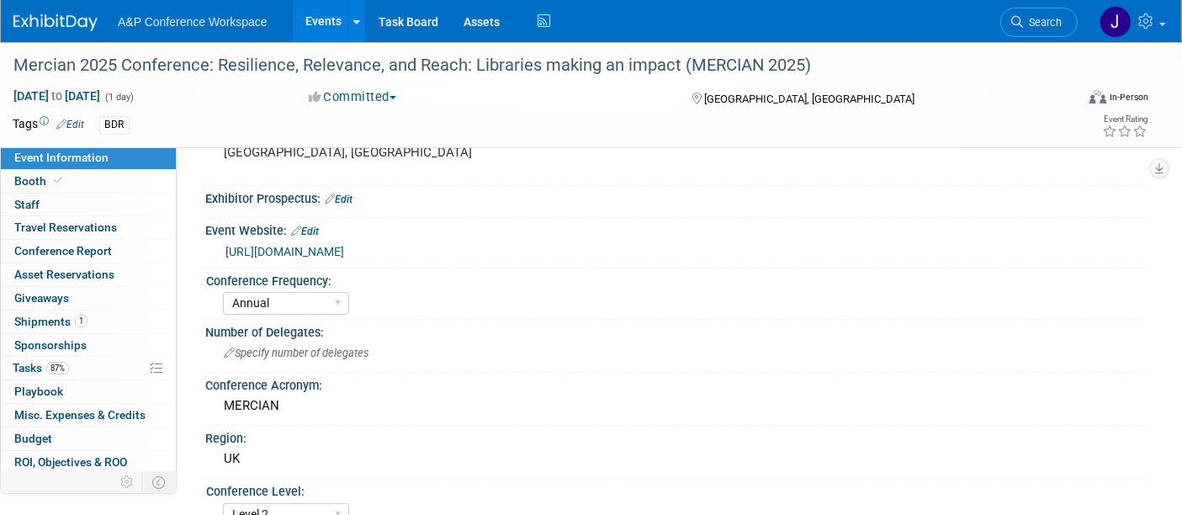
scroll to position [101, 0]
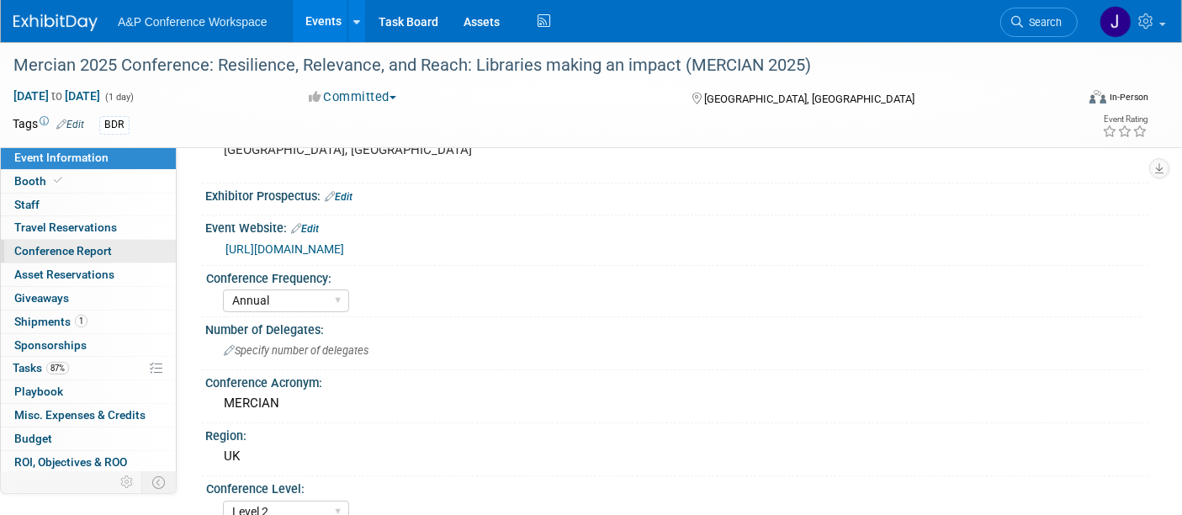
click at [65, 248] on span "Conference Report" at bounding box center [63, 250] width 98 height 13
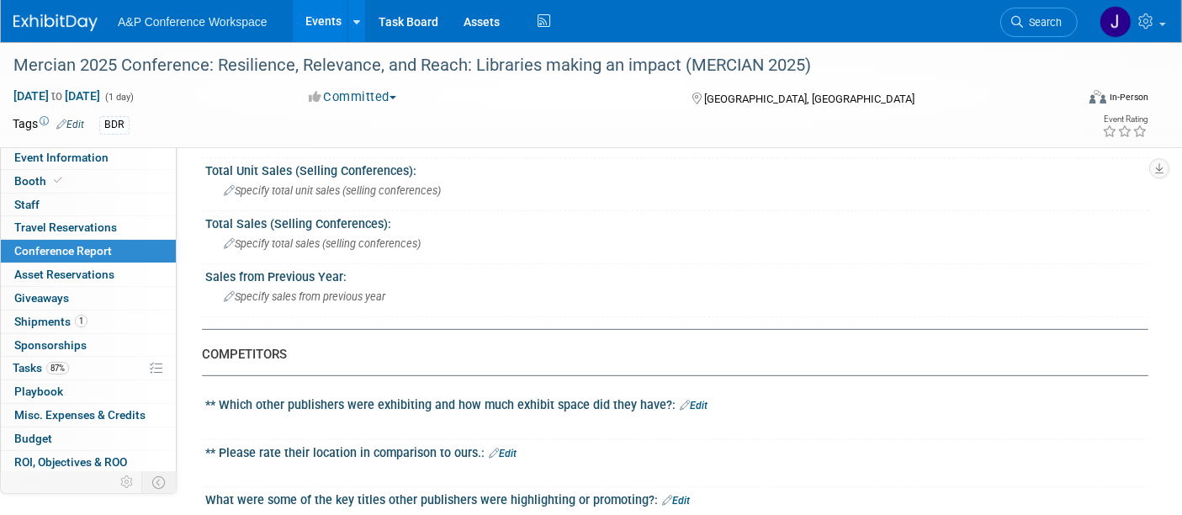
scroll to position [583, 0]
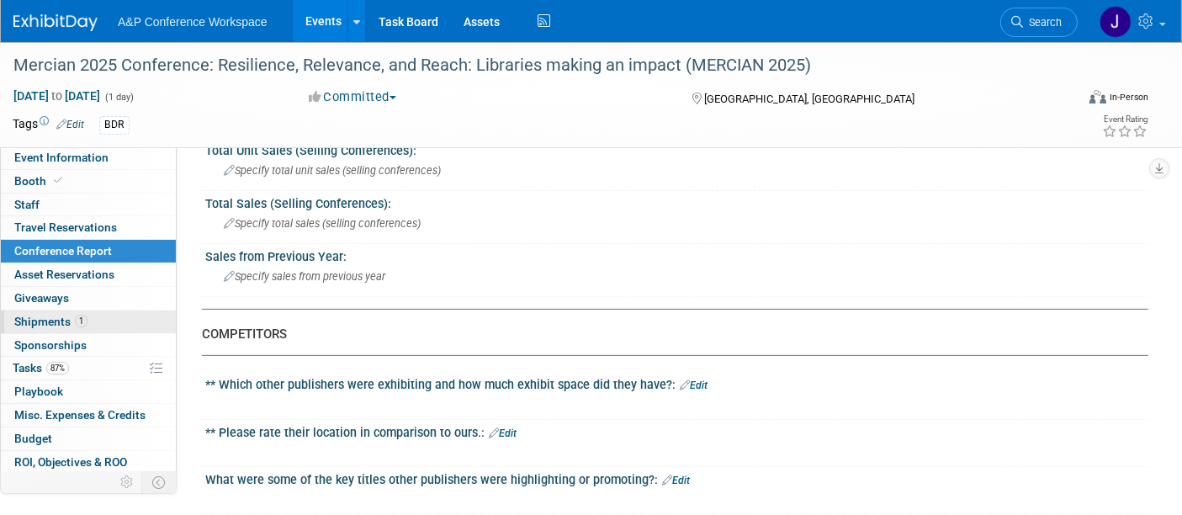
click at [43, 320] on span "Shipments 1" at bounding box center [50, 321] width 73 height 13
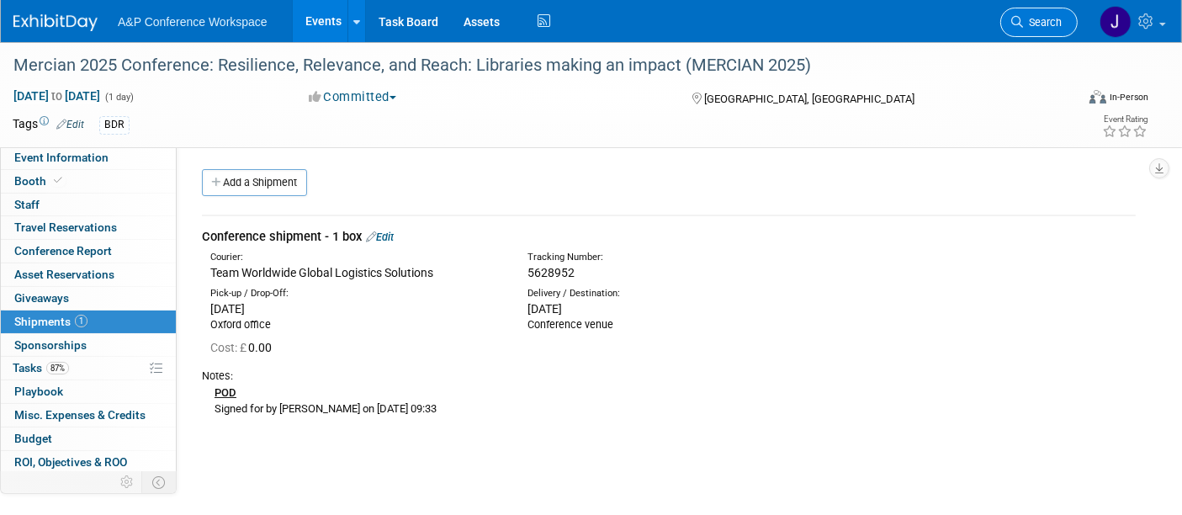
click at [1016, 24] on icon at bounding box center [1017, 22] width 12 height 12
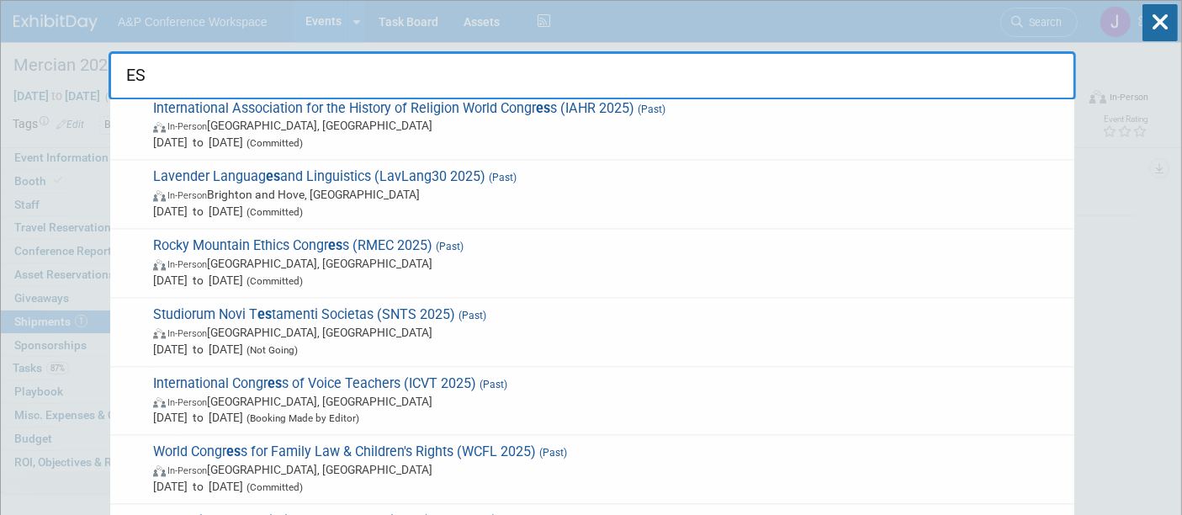
scroll to position [3664, 0]
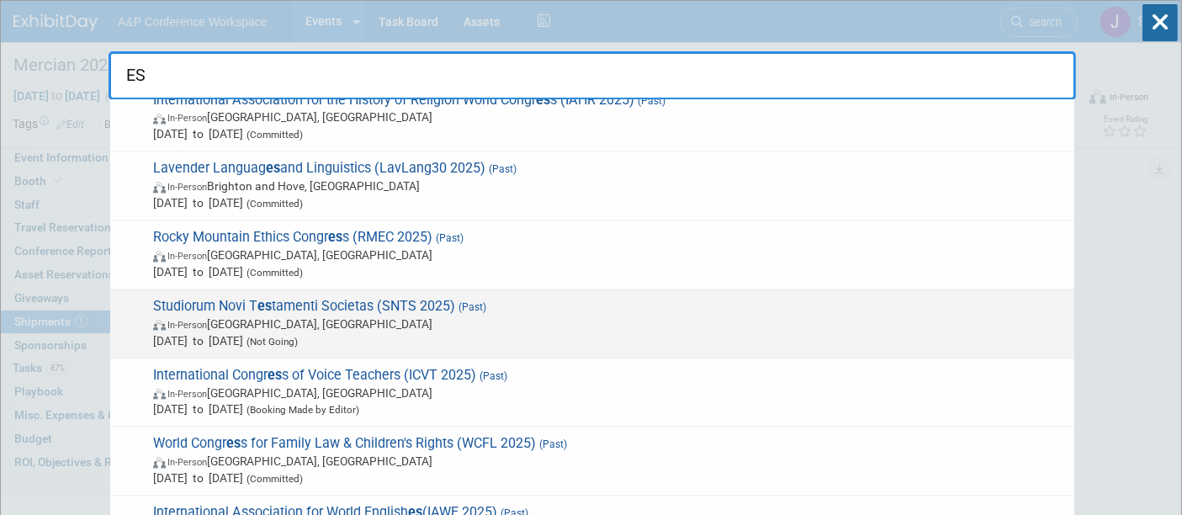
type input "E"
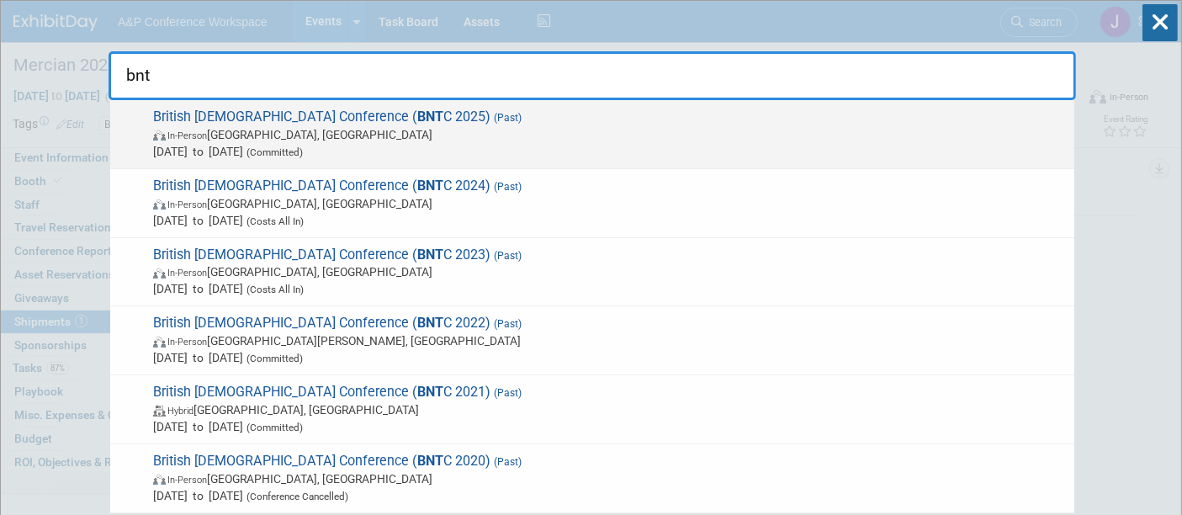
type input "bnt"
click at [505, 125] on span "British [DEMOGRAPHIC_DATA] Conference ( BNT C 2025) (Past) In-Person [GEOGRAPHI…" at bounding box center [607, 134] width 918 height 51
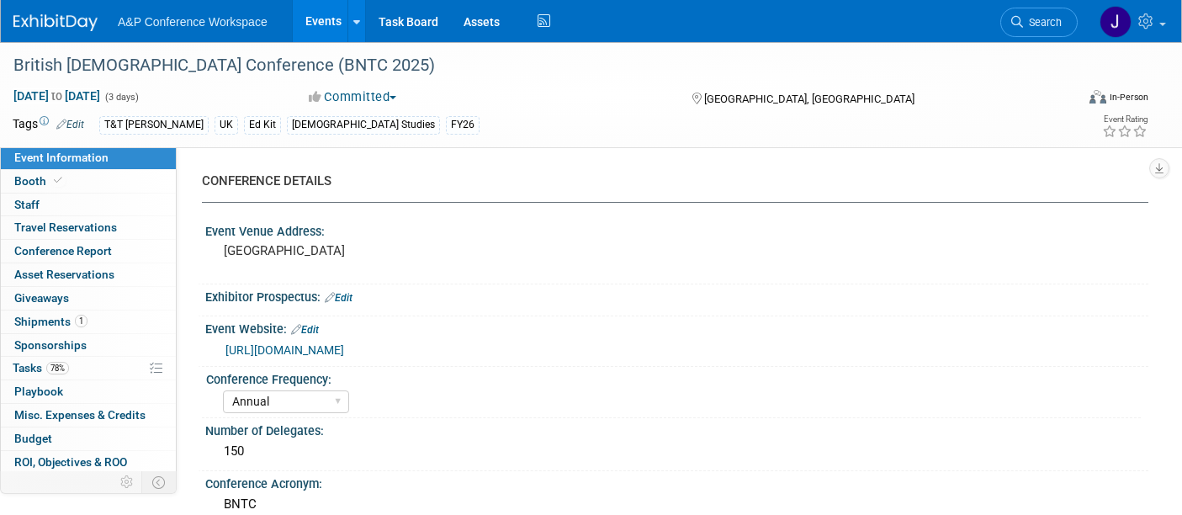
select select "Annual"
select select "Level 3"
select select "Ed Kit"
select select "[DEMOGRAPHIC_DATA] Studies"
select select "T&T [PERSON_NAME]"
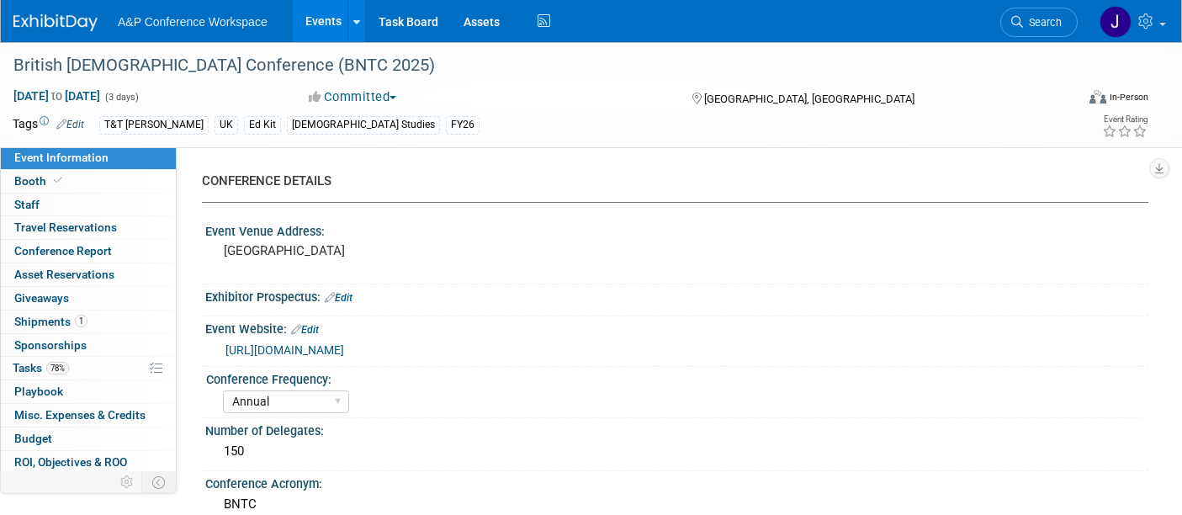
select select "[PERSON_NAME]"
select select "Networking/Commissioning"
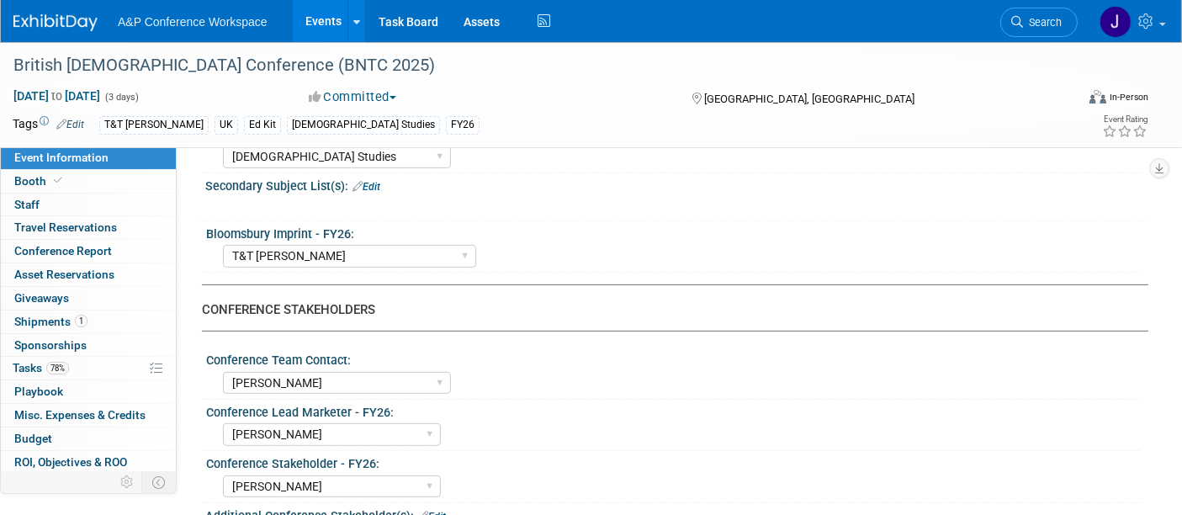
scroll to position [632, 0]
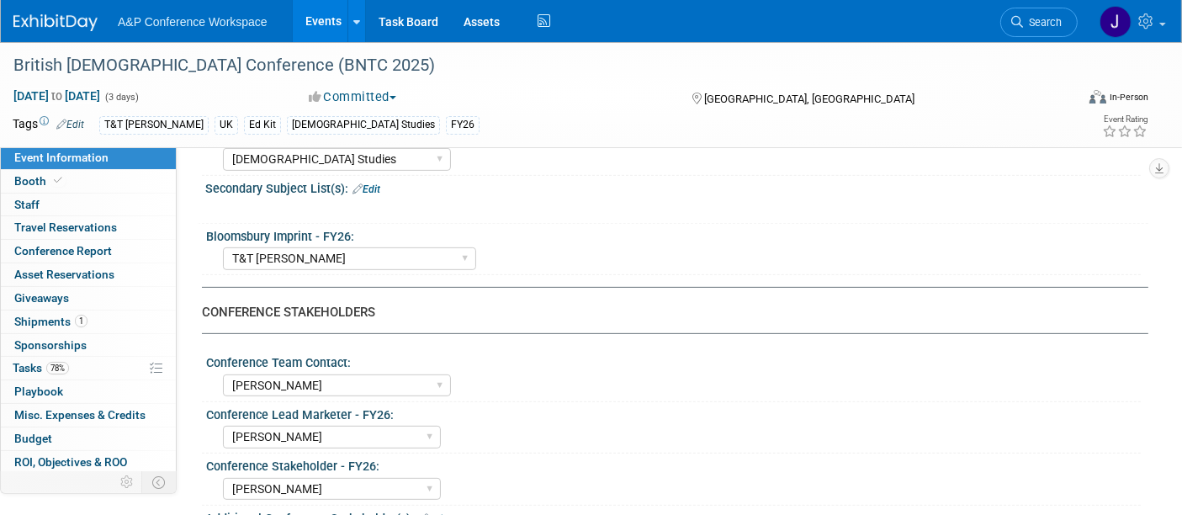
drag, startPoint x: 1188, startPoint y: 66, endPoint x: 1193, endPoint y: 198, distance: 132.2
click at [68, 246] on span "Conference Report" at bounding box center [63, 250] width 98 height 13
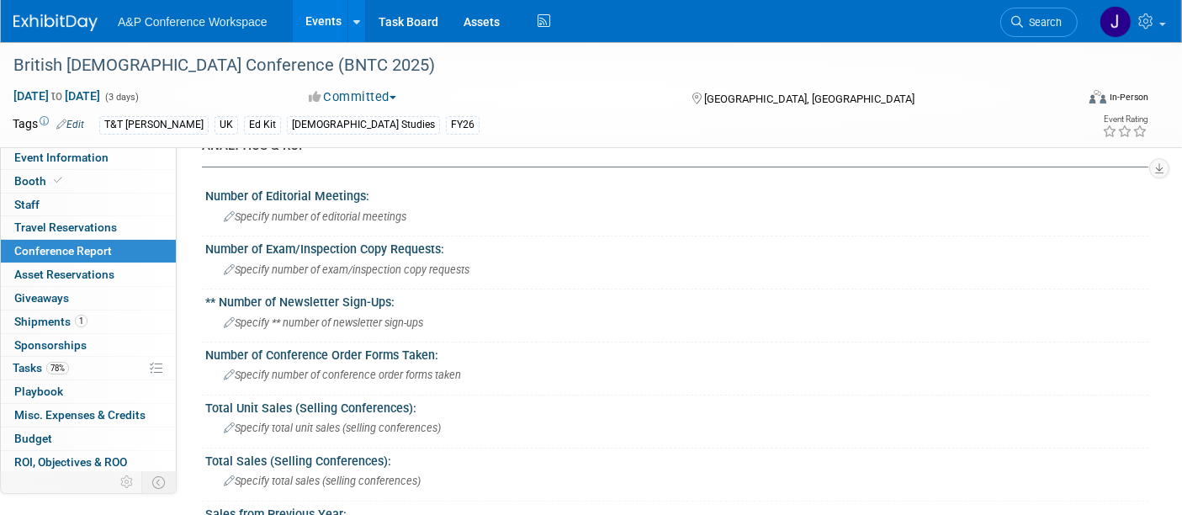
scroll to position [331, 0]
